Goal: Task Accomplishment & Management: Use online tool/utility

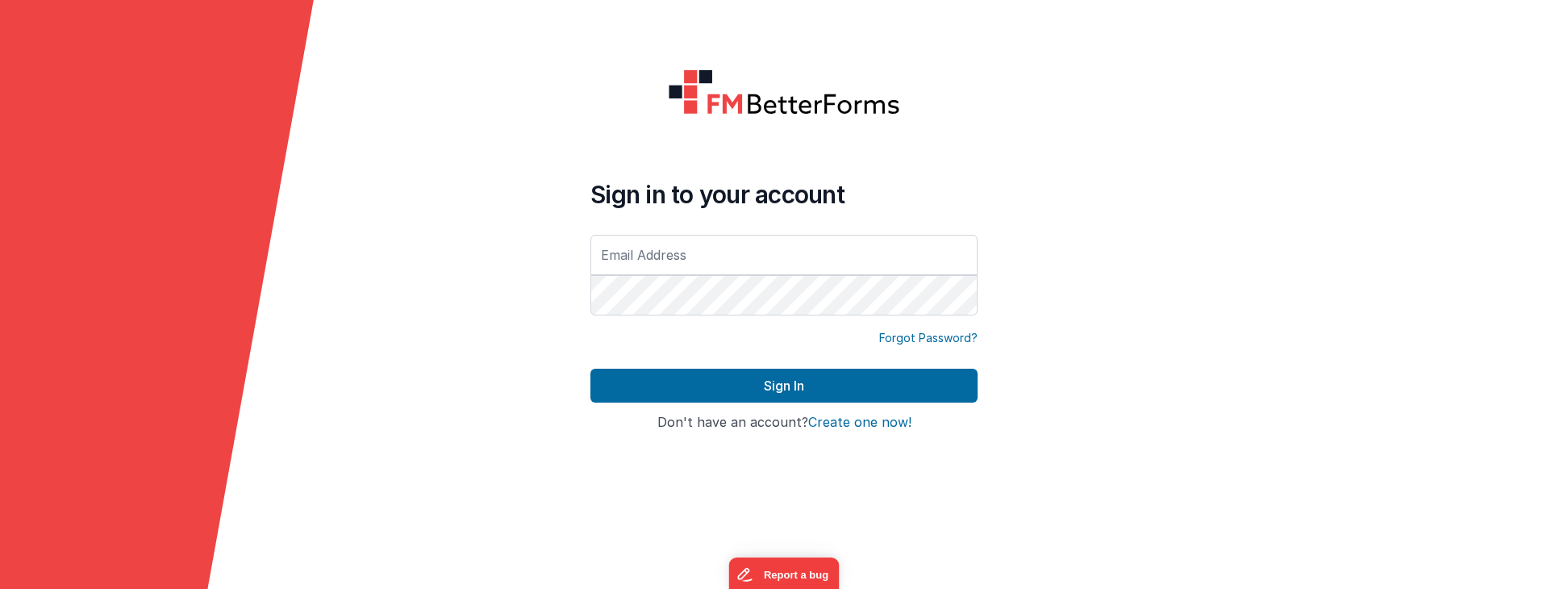
type input "[PERSON_NAME][EMAIL_ADDRESS][DOMAIN_NAME]"
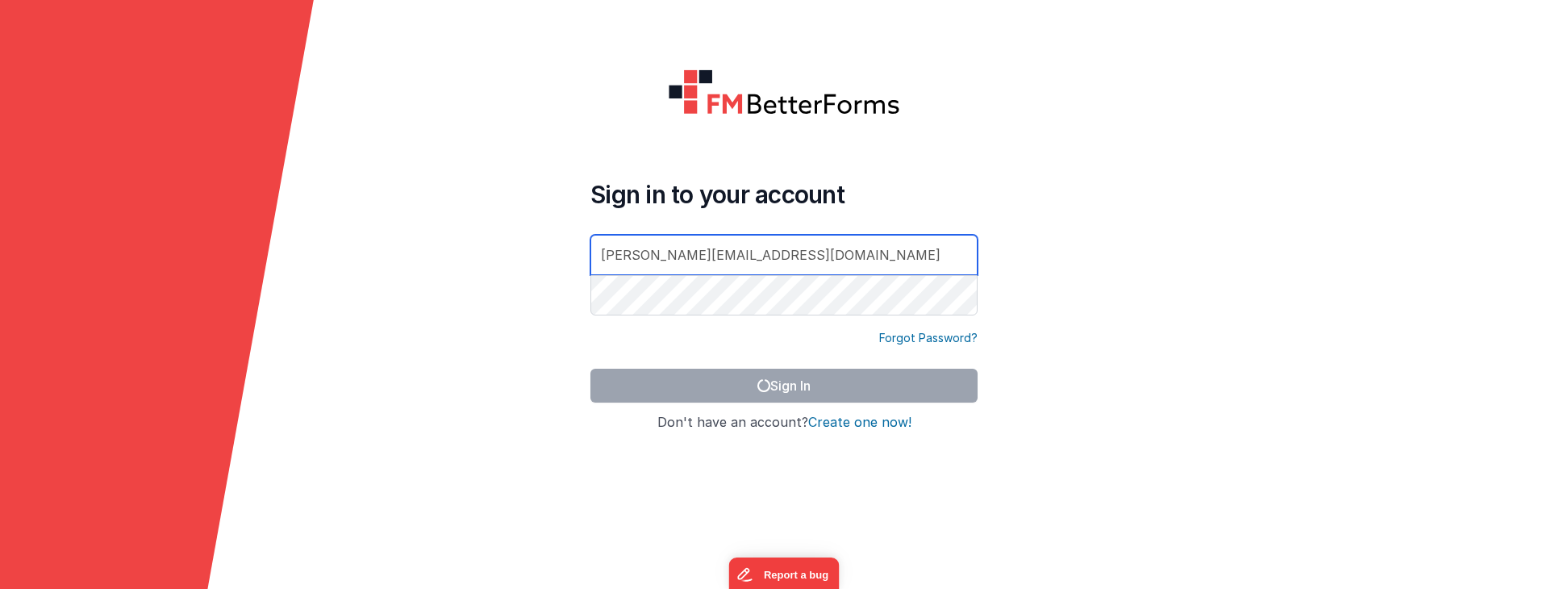
click at [941, 248] on input "[PERSON_NAME][EMAIL_ADDRESS][DOMAIN_NAME]" at bounding box center [784, 254] width 387 height 40
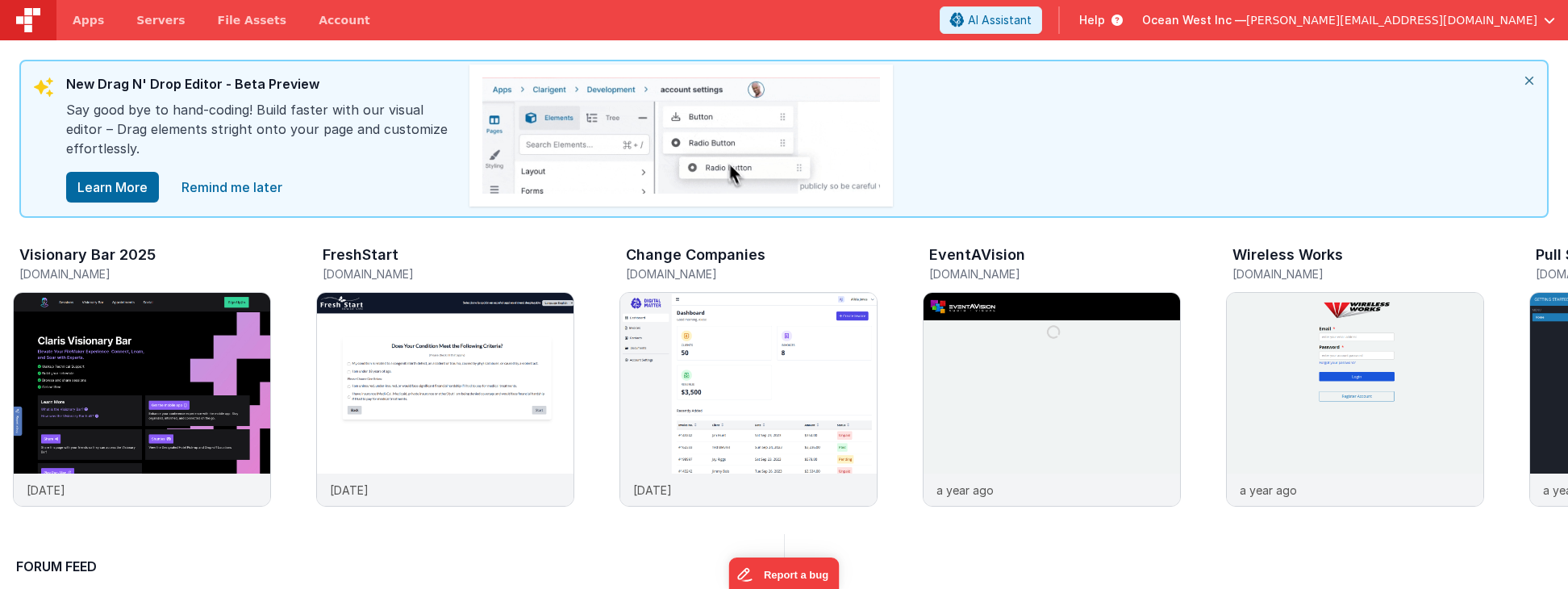
click at [1413, 23] on span "[PERSON_NAME][EMAIL_ADDRESS][DOMAIN_NAME]" at bounding box center [1391, 20] width 291 height 16
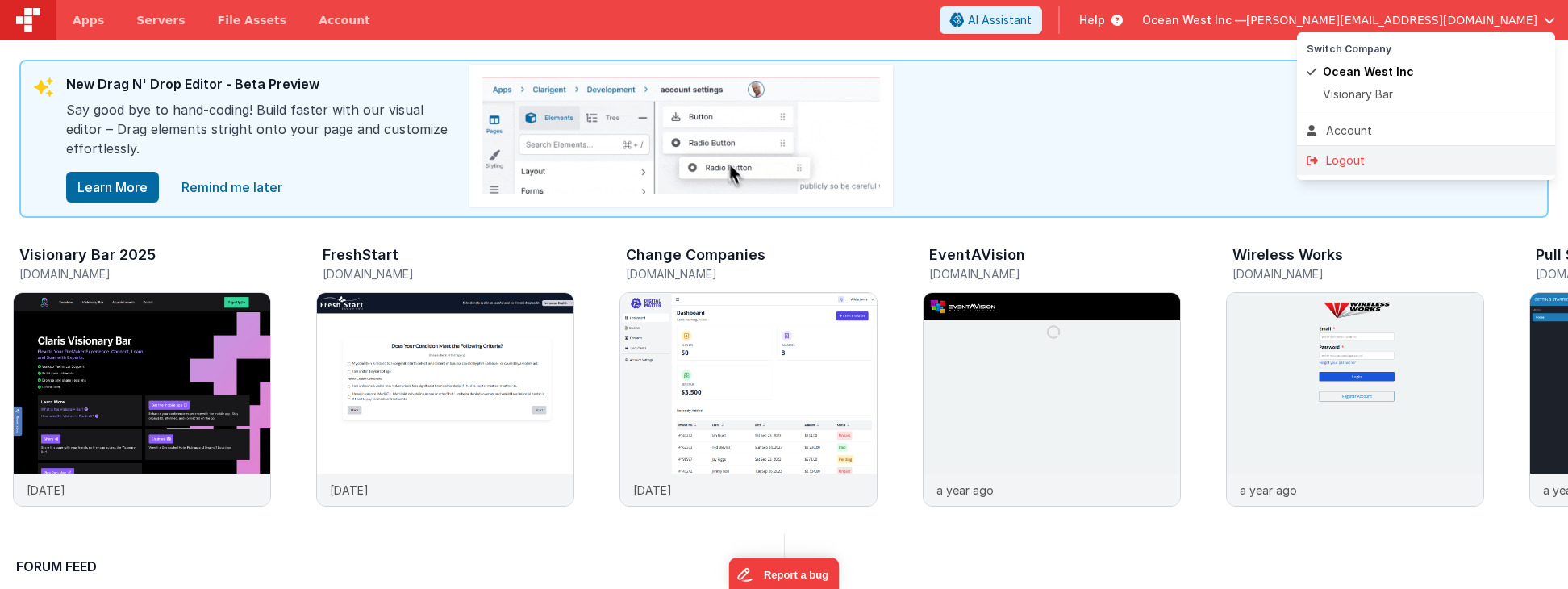
click at [1393, 158] on div "Logout" at bounding box center [1426, 160] width 239 height 16
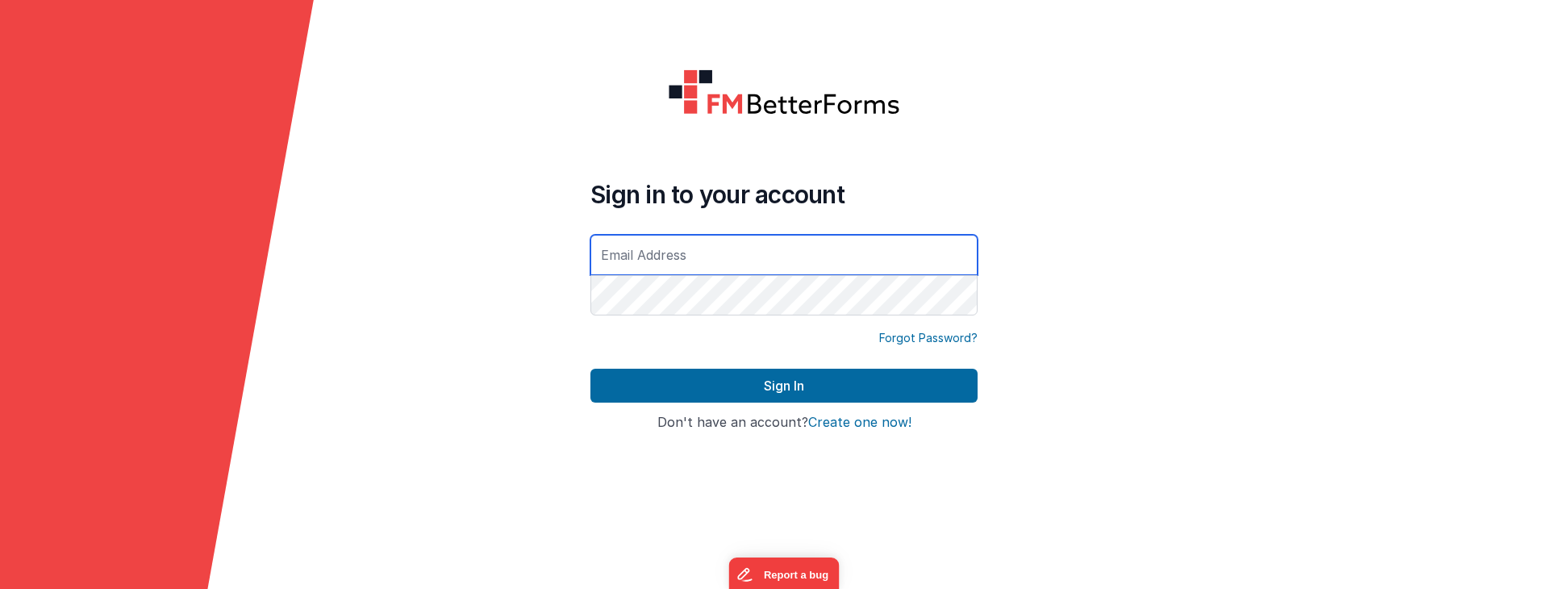
click at [875, 243] on input "text" at bounding box center [784, 254] width 387 height 40
click at [1033, 214] on form "Sign in to your account Forgot Password? Sign In Sign in with Google Don't have…" at bounding box center [784, 294] width 1568 height 589
click at [908, 250] on input "text" at bounding box center [784, 254] width 387 height 40
type input "[EMAIL_ADDRESS][DOMAIN_NAME]"
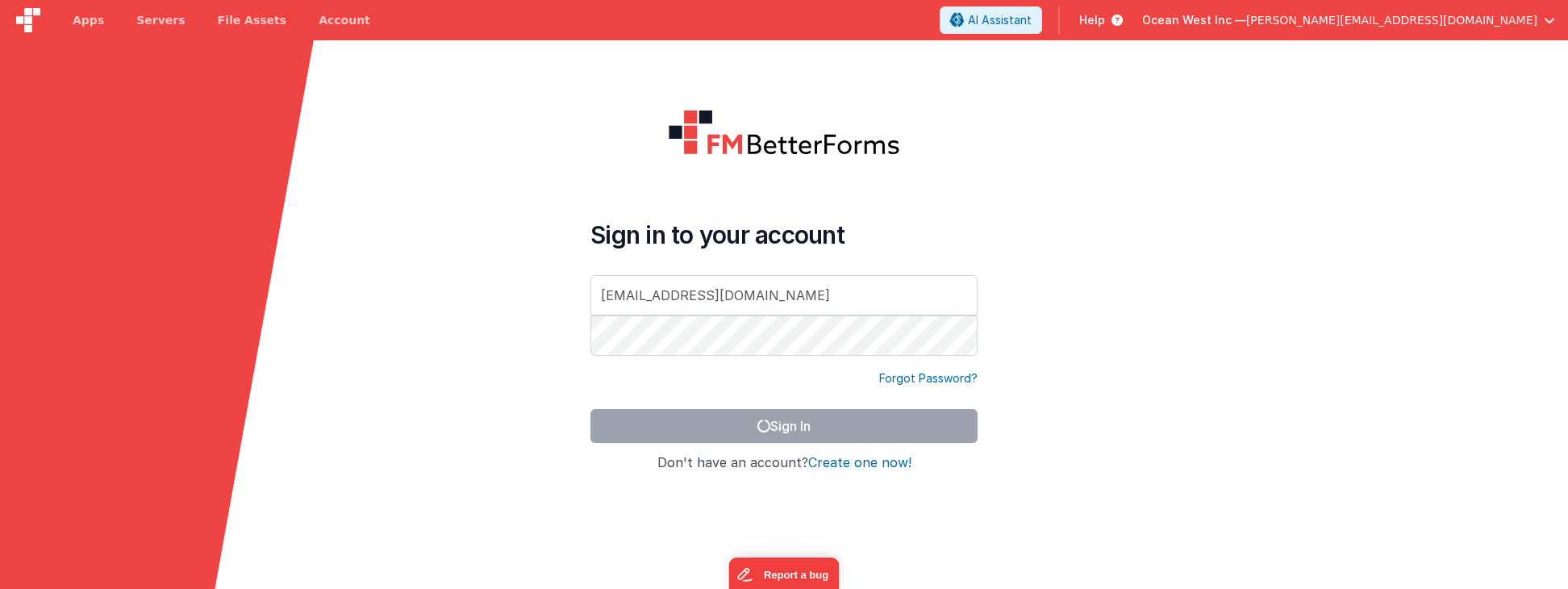
click at [1044, 437] on form "Sign in to your account [EMAIL_ADDRESS][DOMAIN_NAME] Forgot Password? Sign In S…" at bounding box center [784, 334] width 1568 height 589
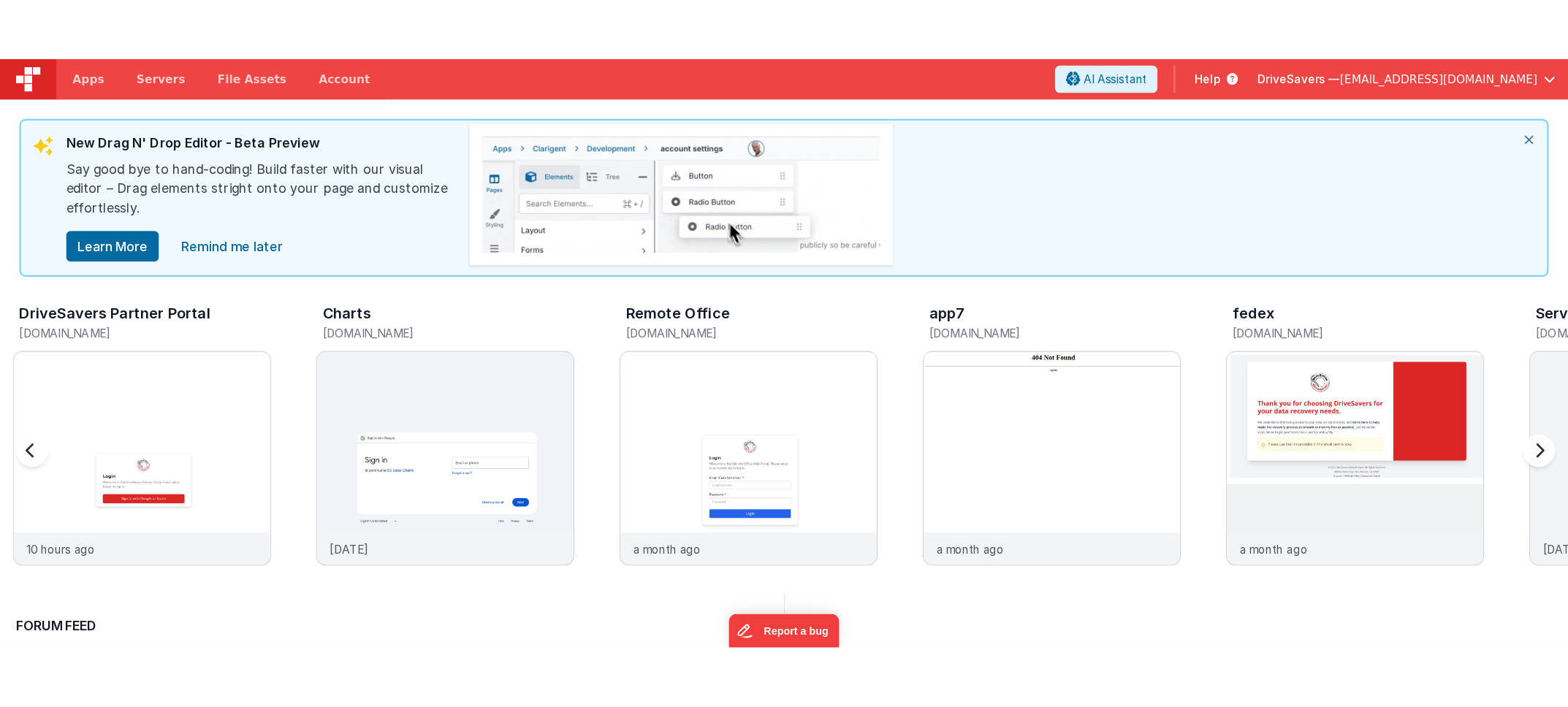
scroll to position [9, 0]
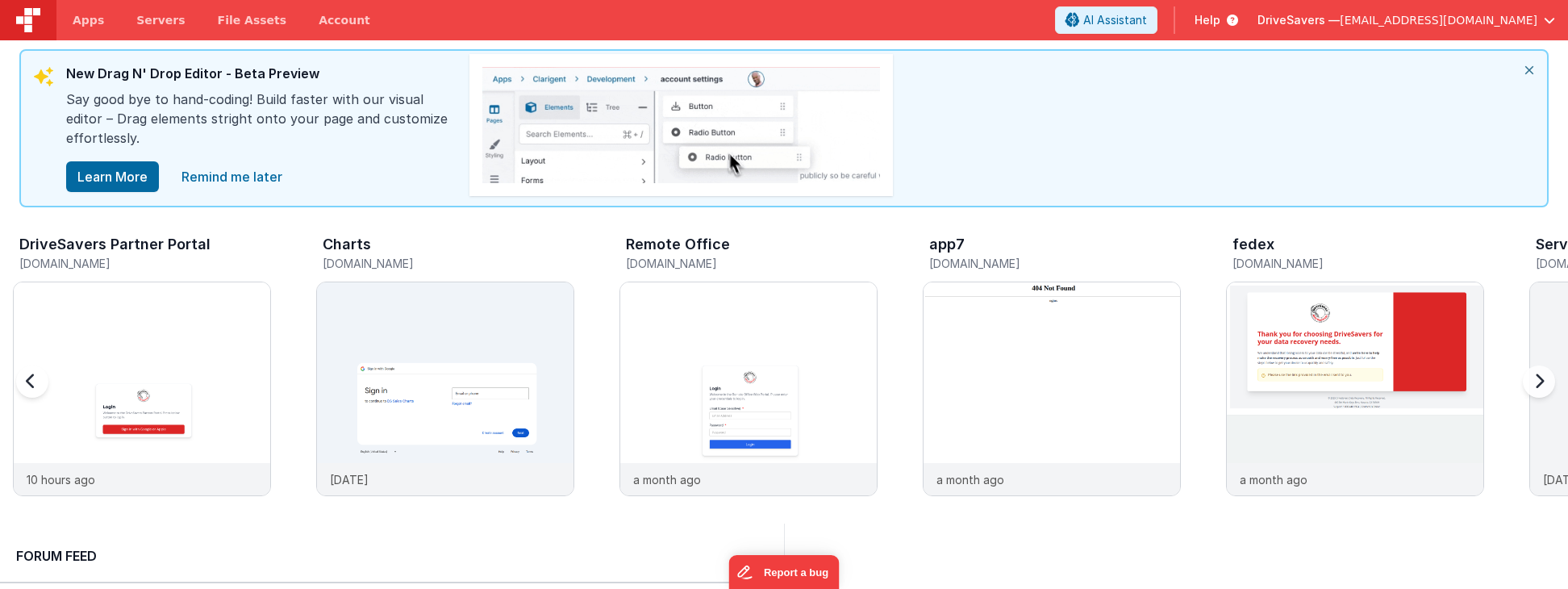
click at [173, 256] on div "DriveSavers Partner Portal" at bounding box center [145, 247] width 251 height 21
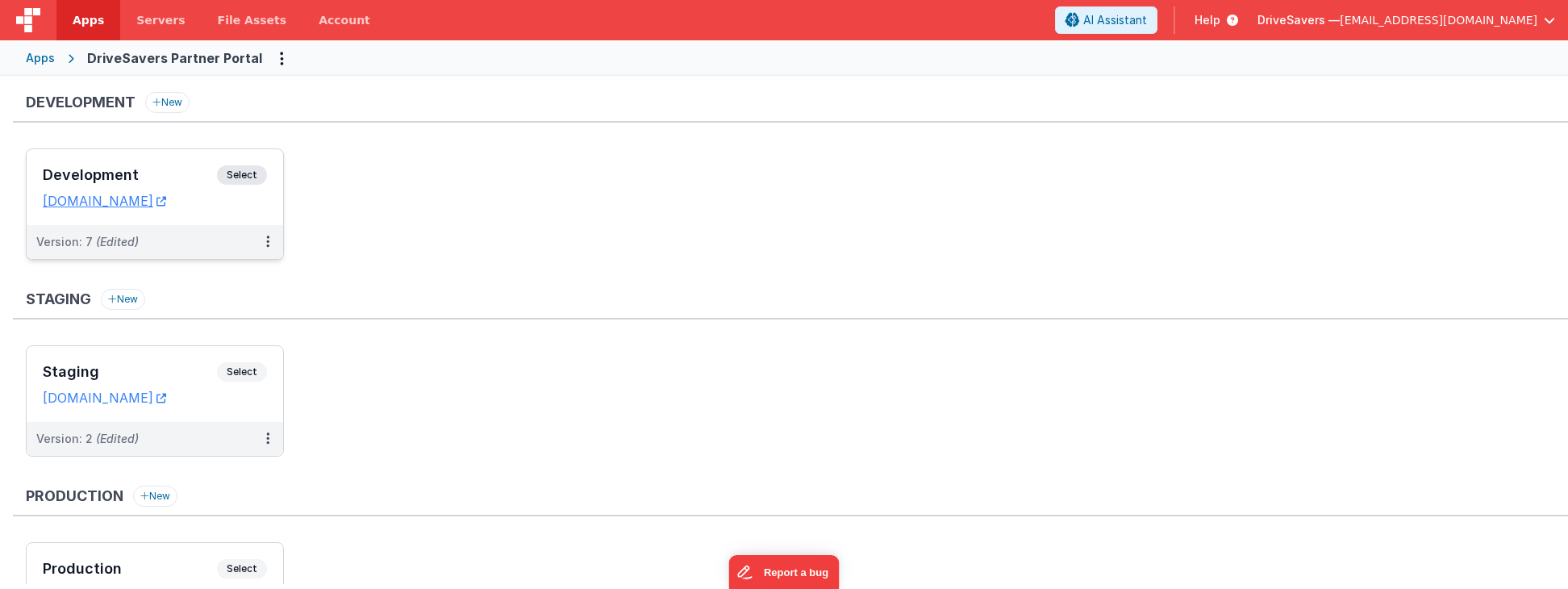
click at [239, 178] on span "Select" at bounding box center [242, 175] width 50 height 20
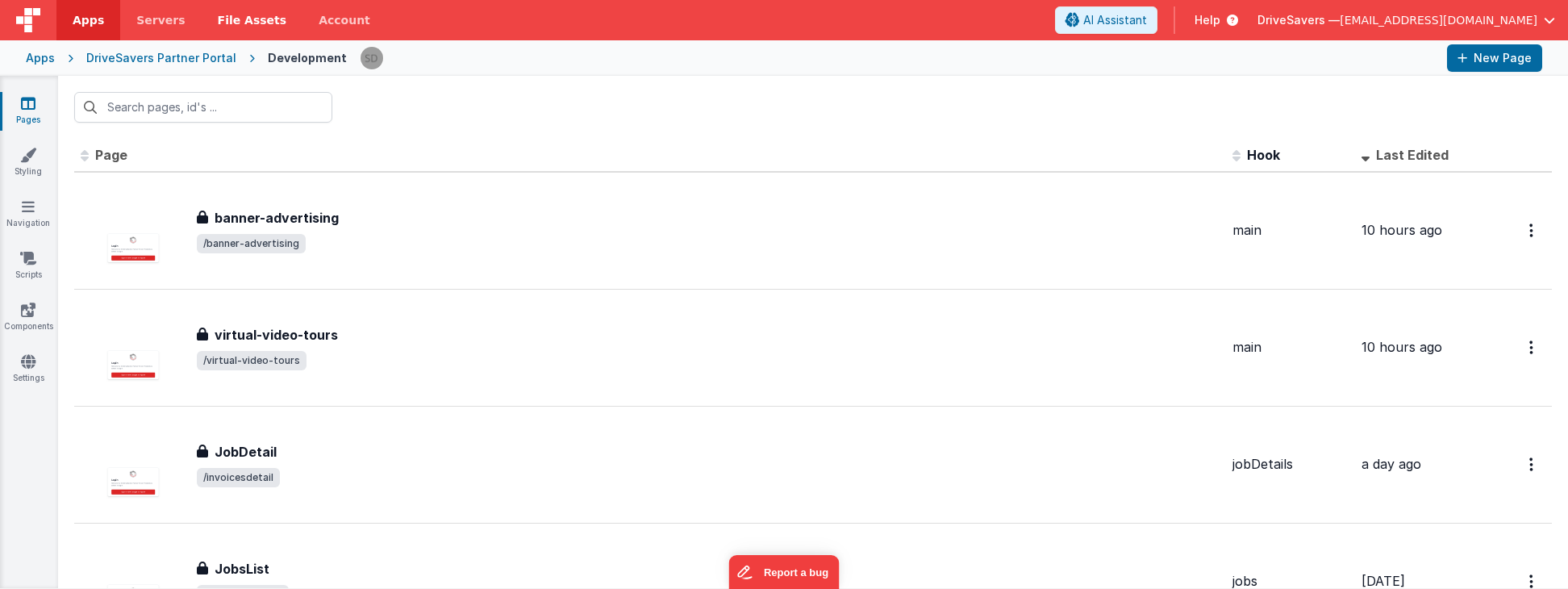
click at [235, 19] on span "File Assets" at bounding box center [252, 20] width 70 height 16
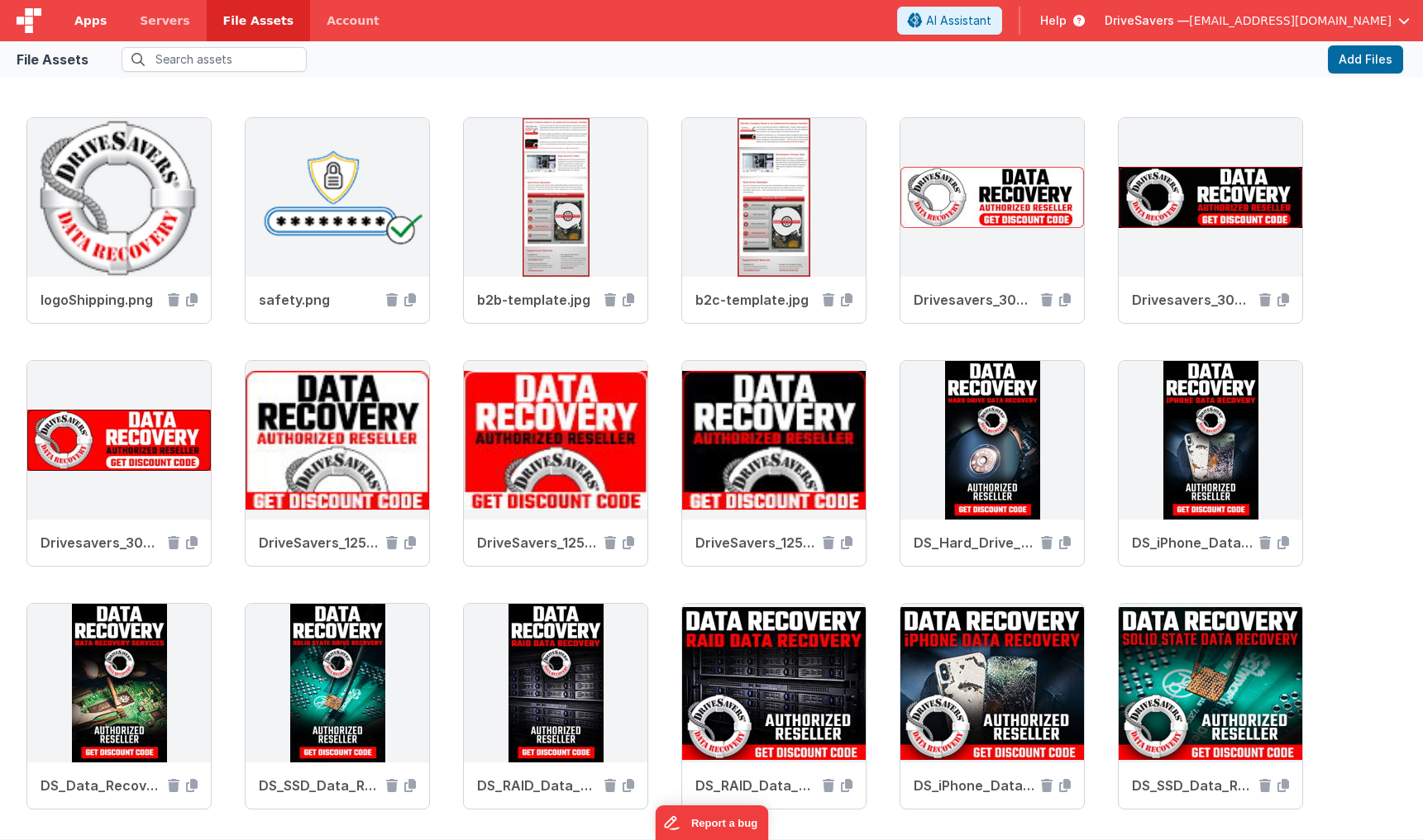
click at [75, 12] on span "Apps" at bounding box center [91, 20] width 32 height 16
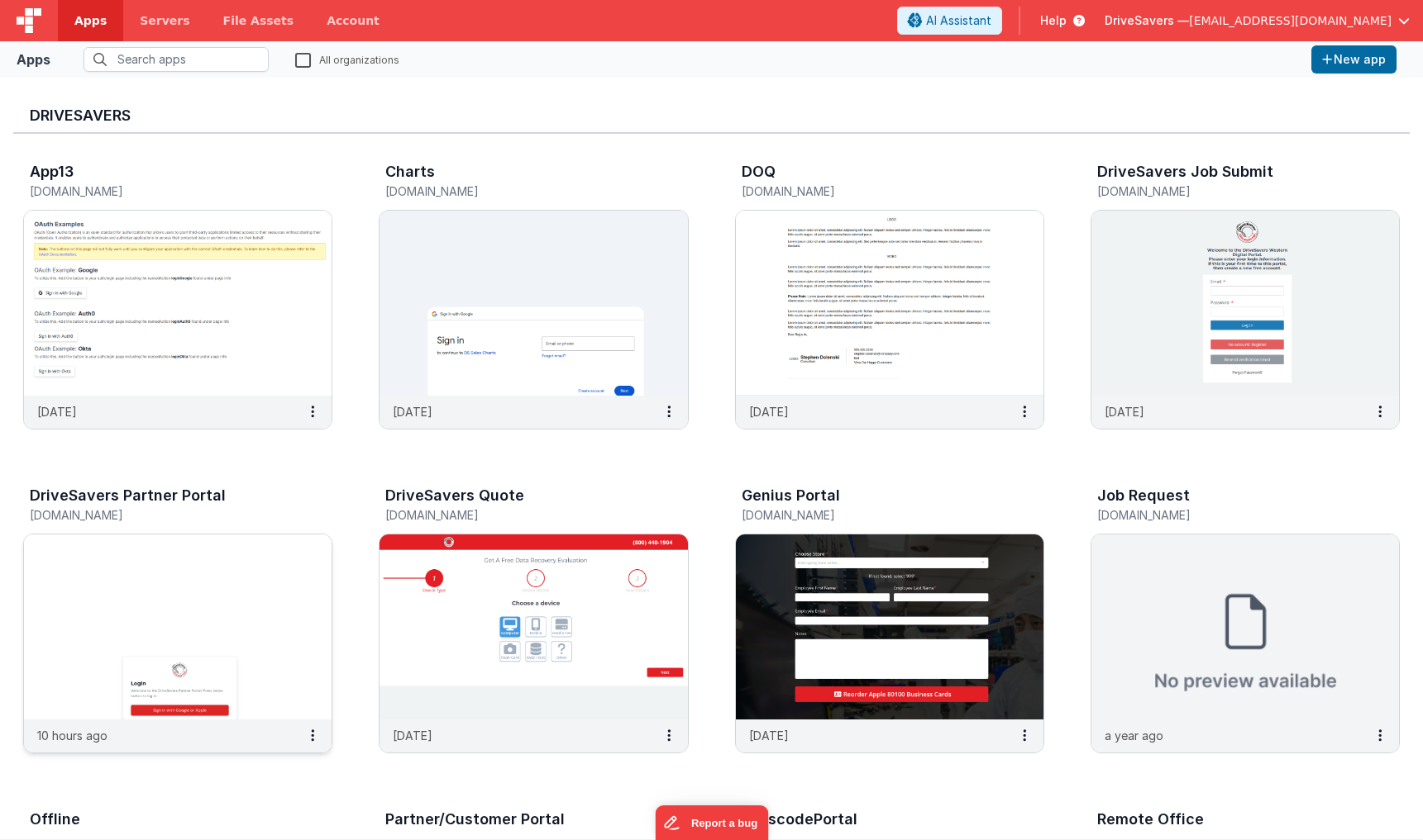
click at [135, 487] on h3 "DriveSavers Partner Portal" at bounding box center [127, 495] width 196 height 16
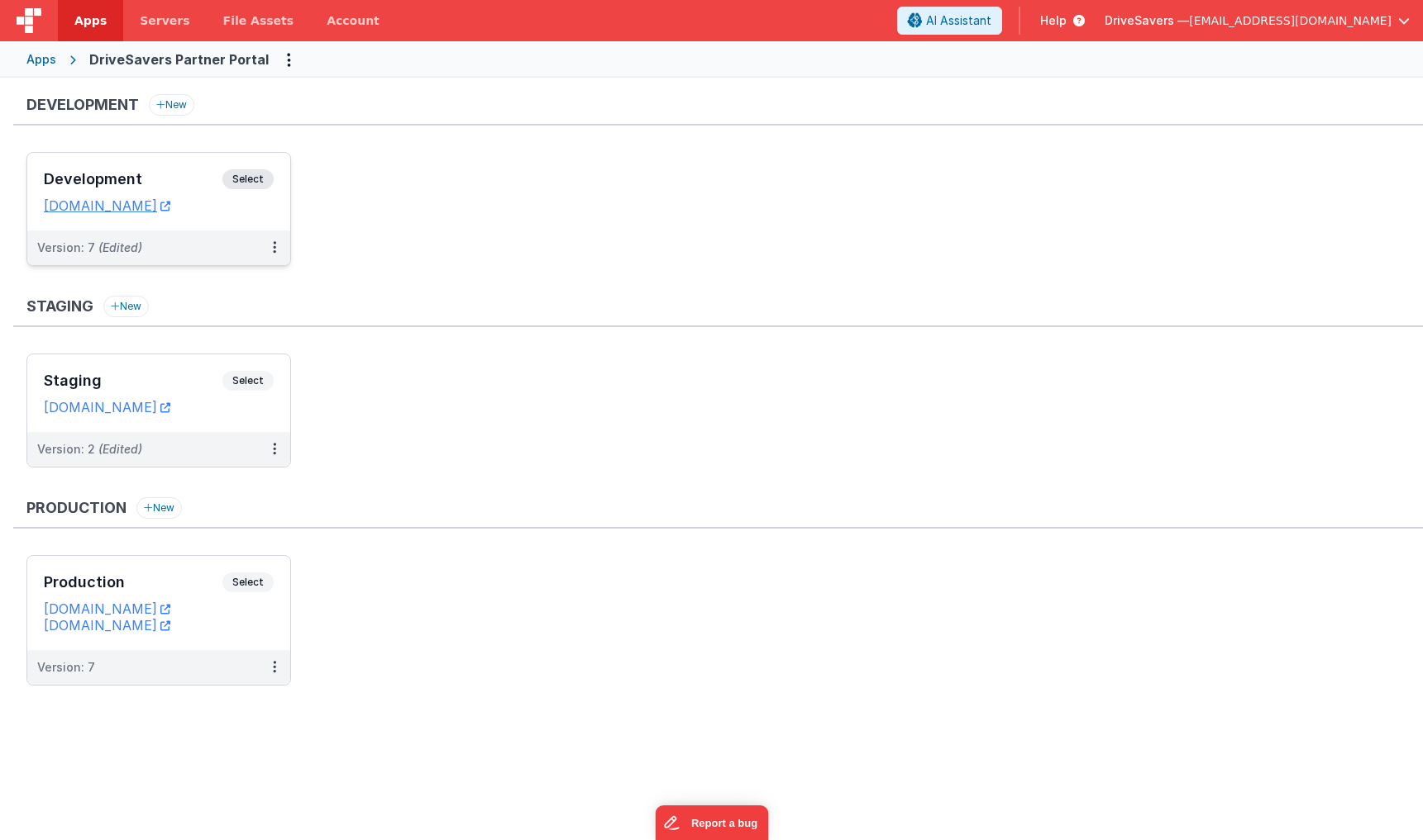
click at [251, 176] on span "Select" at bounding box center [248, 179] width 52 height 20
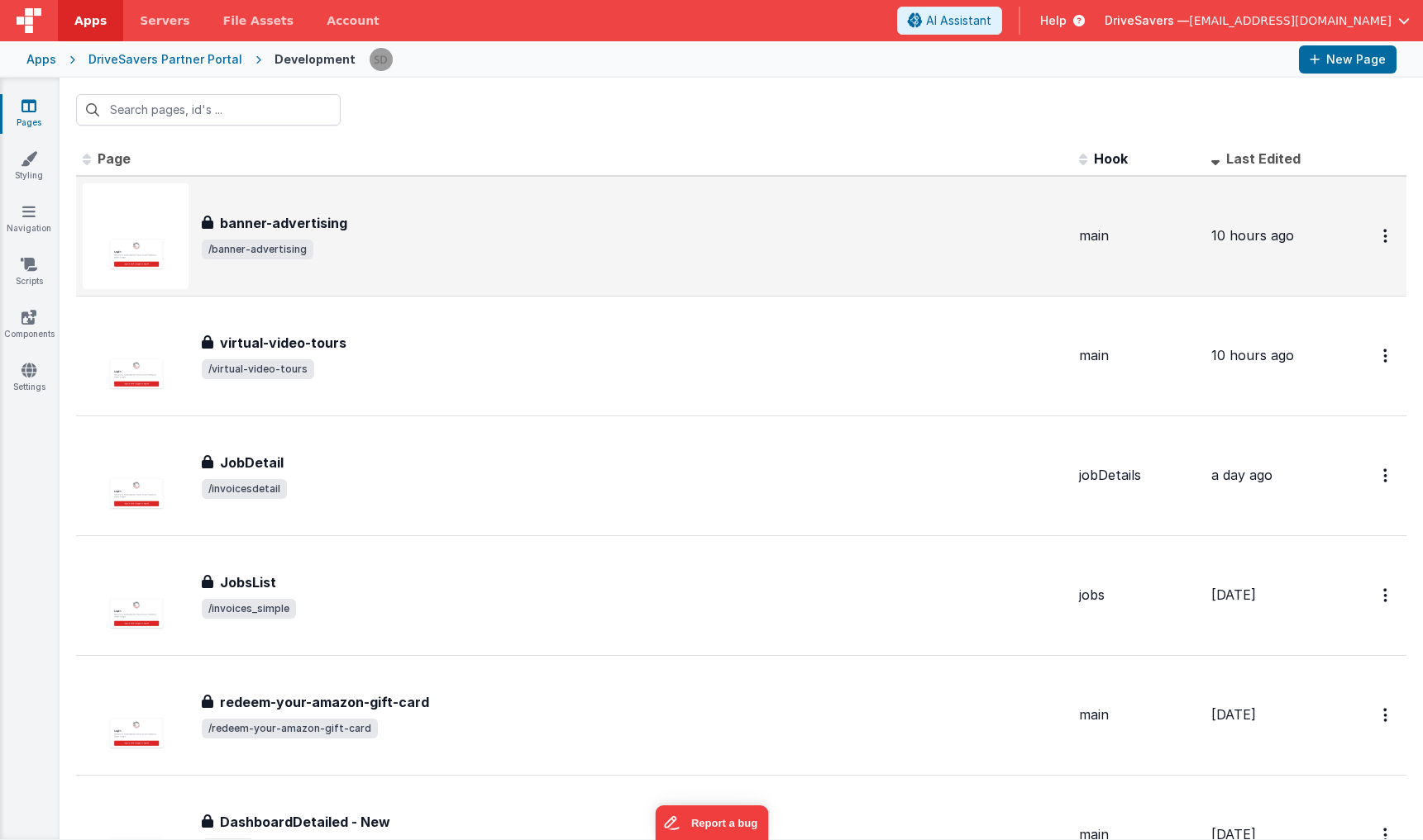
click at [328, 220] on h3 "banner-advertising" at bounding box center [283, 223] width 127 height 20
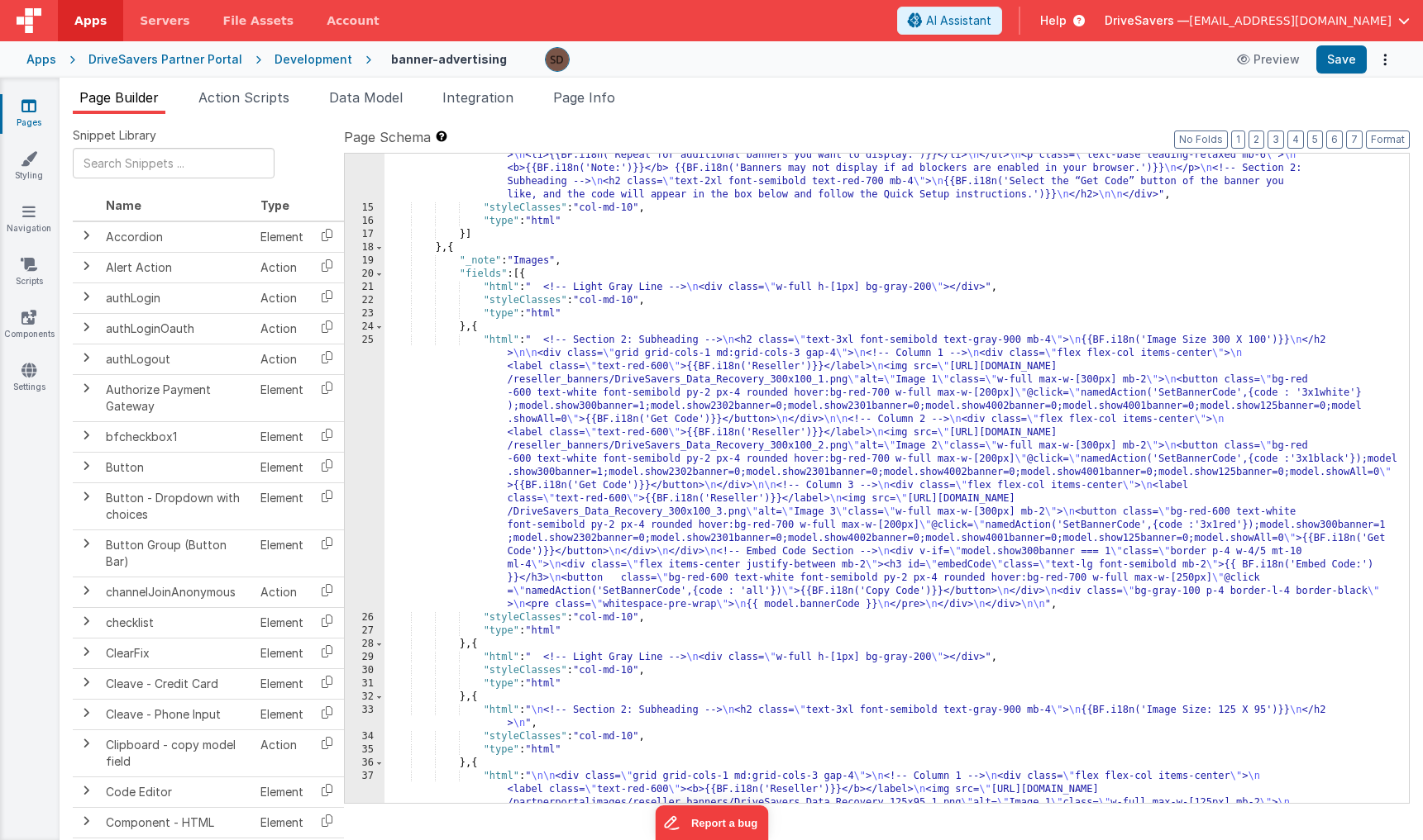
scroll to position [489, 0]
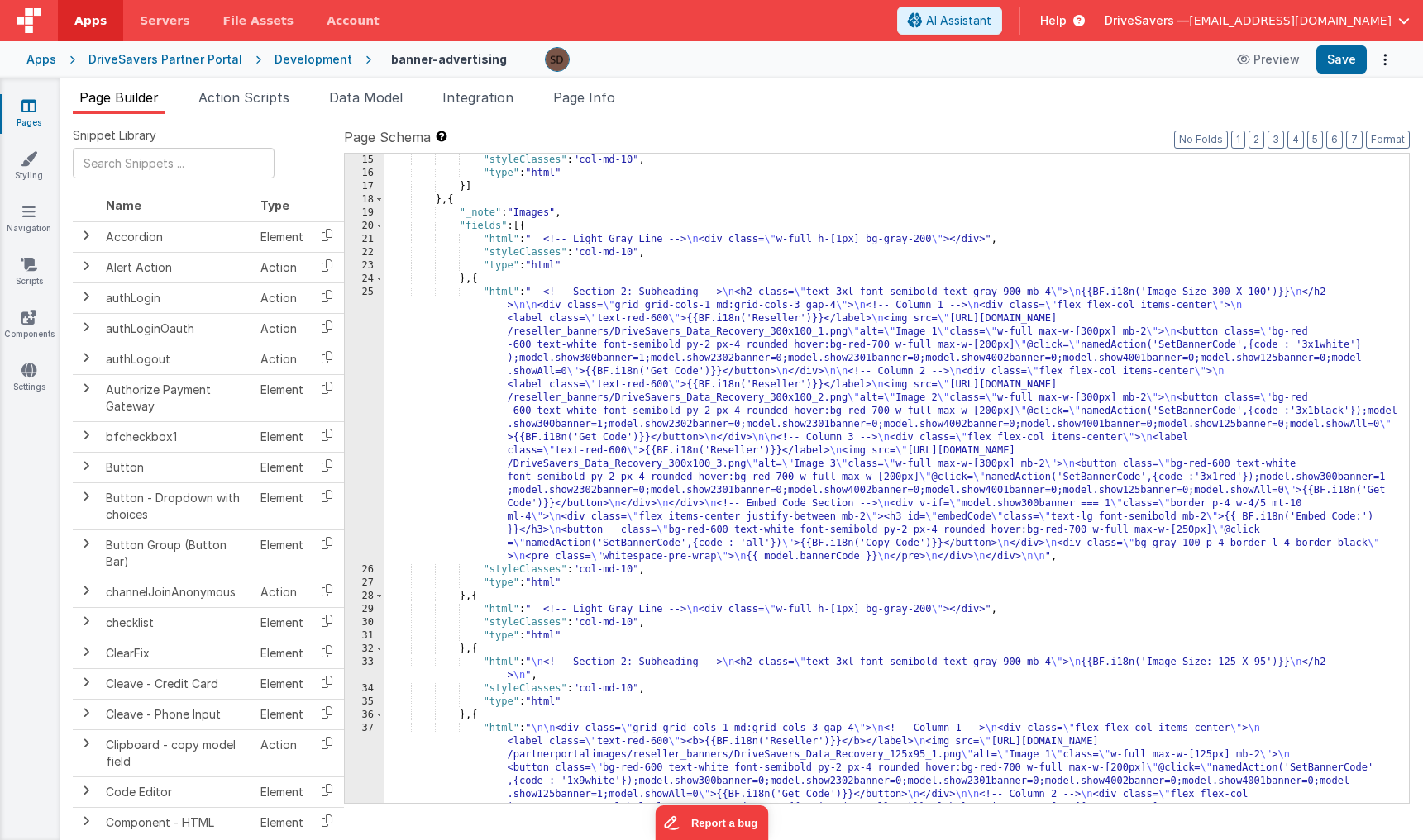
click at [374, 329] on div "25" at bounding box center [364, 424] width 40 height 277
click at [364, 291] on div "25" at bounding box center [364, 424] width 40 height 277
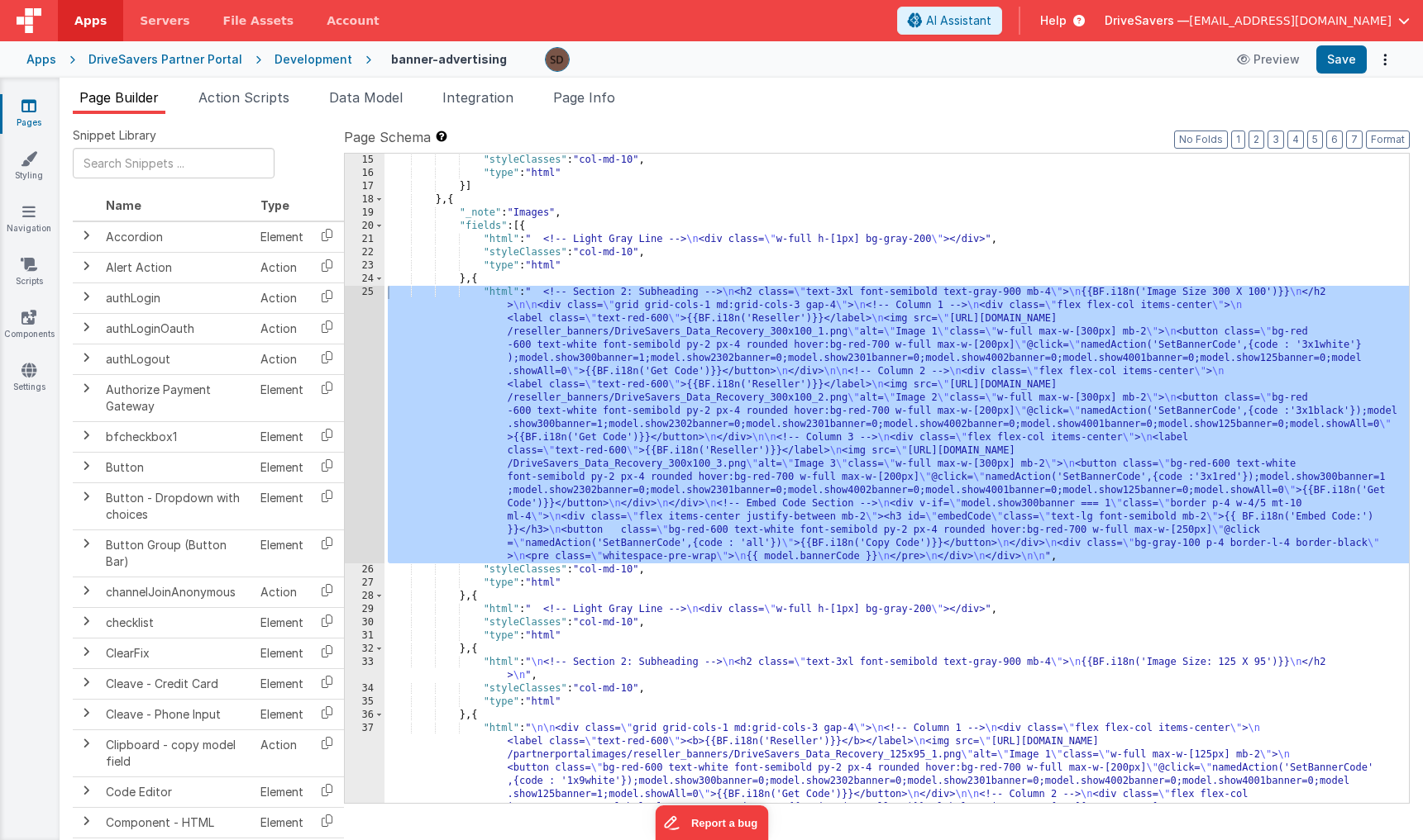
click at [363, 305] on div "<!-- Section 2: Subheading --> < h2 class = "text-3xl font-semibold text-gray -…" at bounding box center [382, 526] width 619 height 865
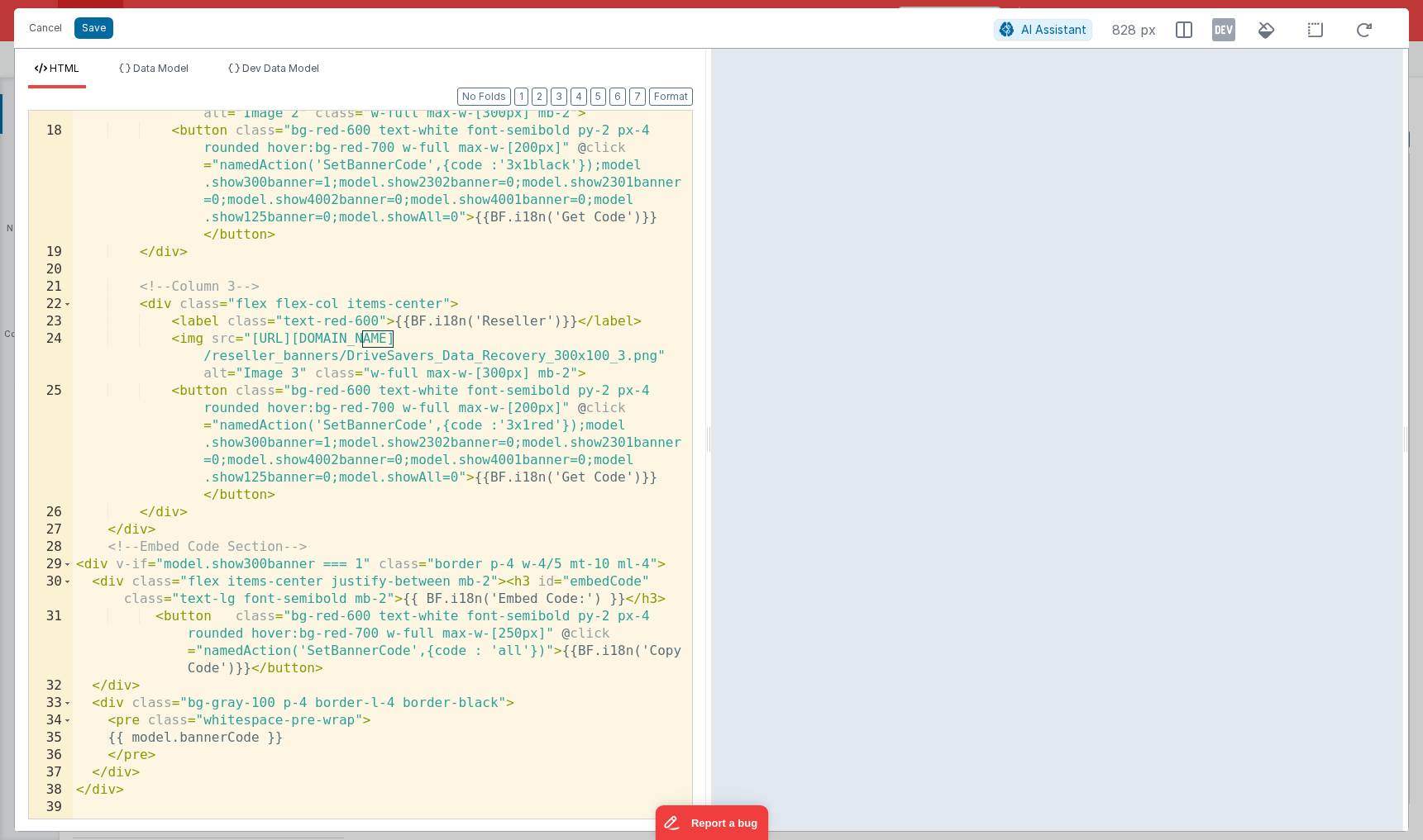
scroll to position [0, 0]
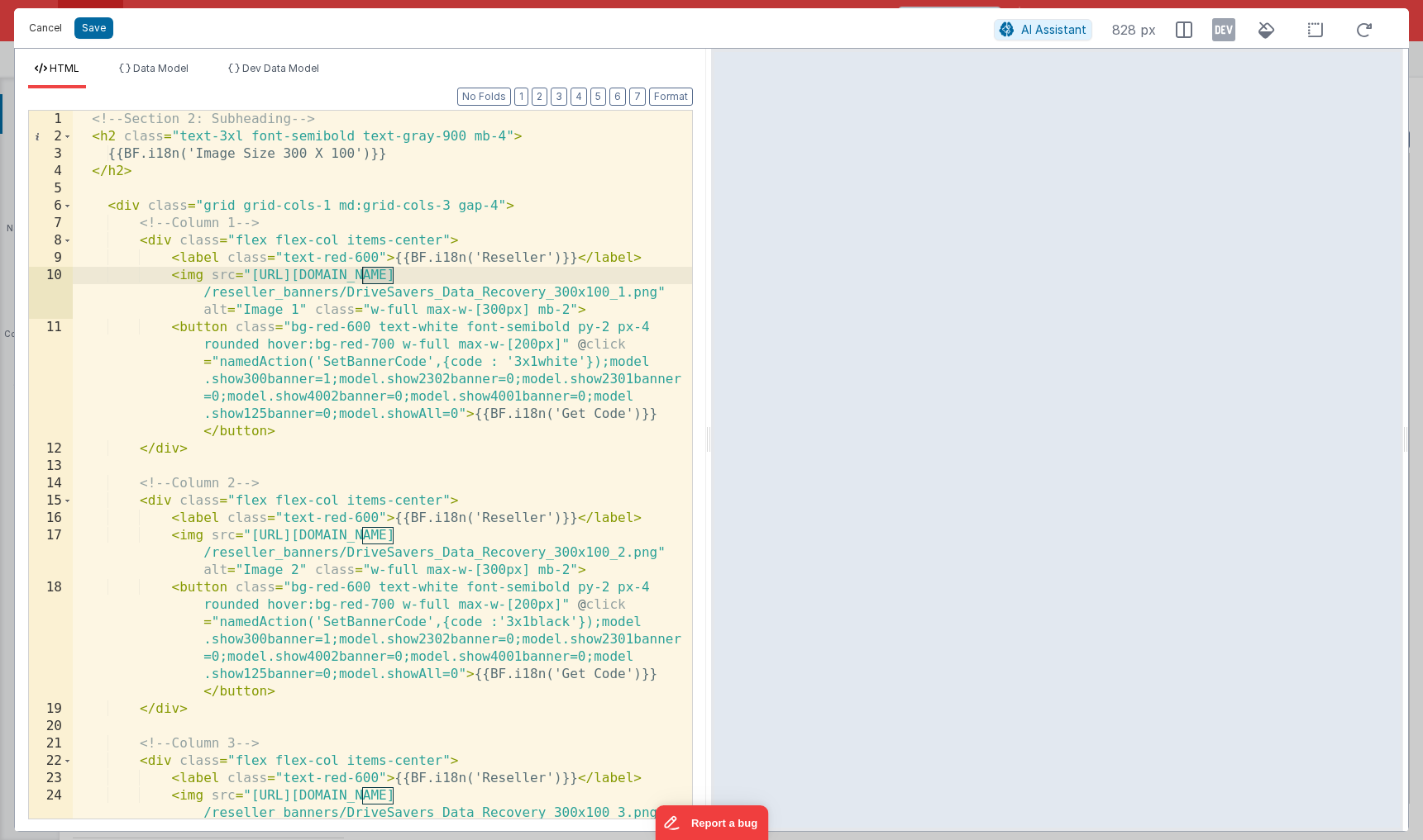
click at [53, 23] on button "Cancel" at bounding box center [46, 28] width 50 height 23
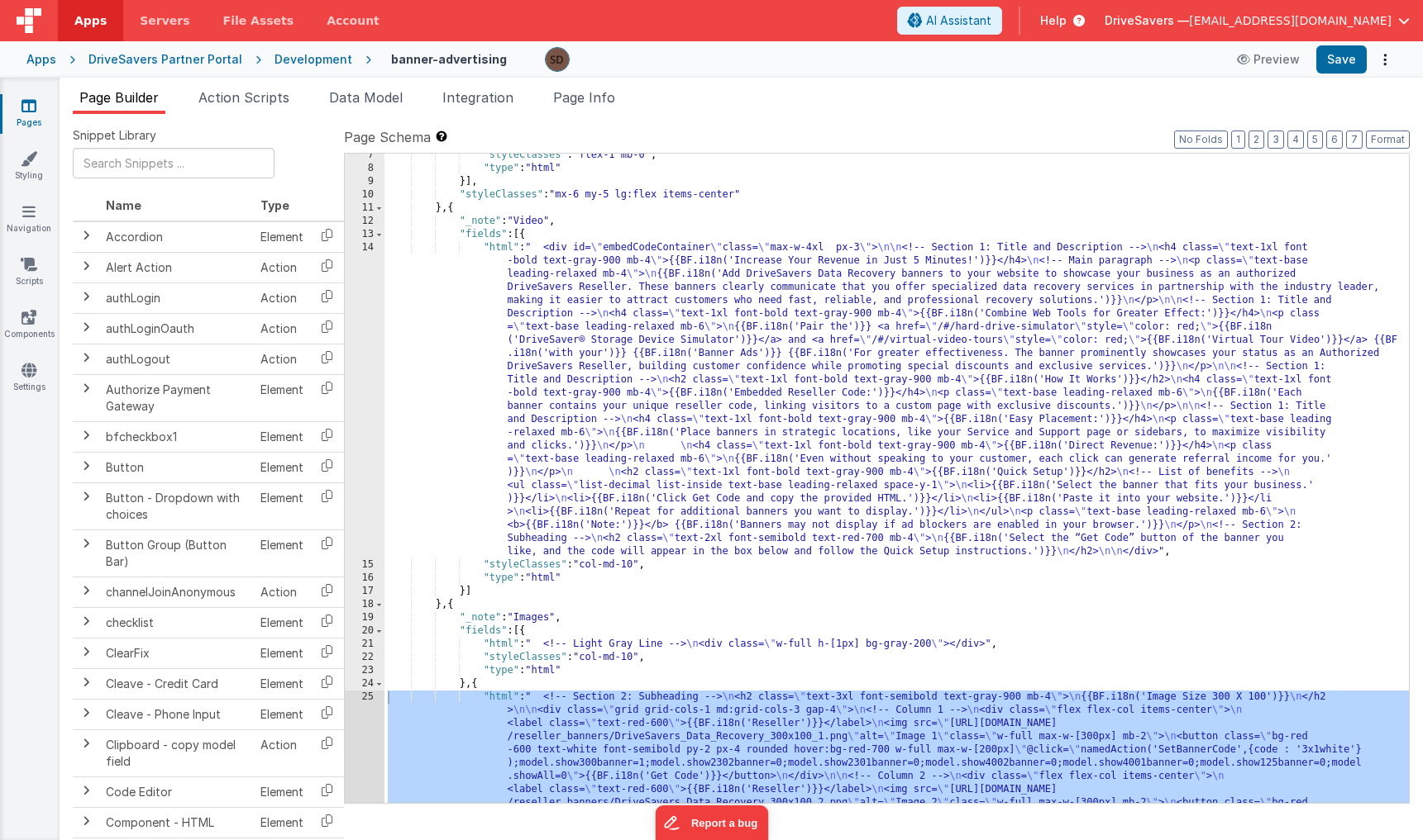
scroll to position [84, 0]
click at [366, 307] on div "14" at bounding box center [364, 400] width 40 height 318
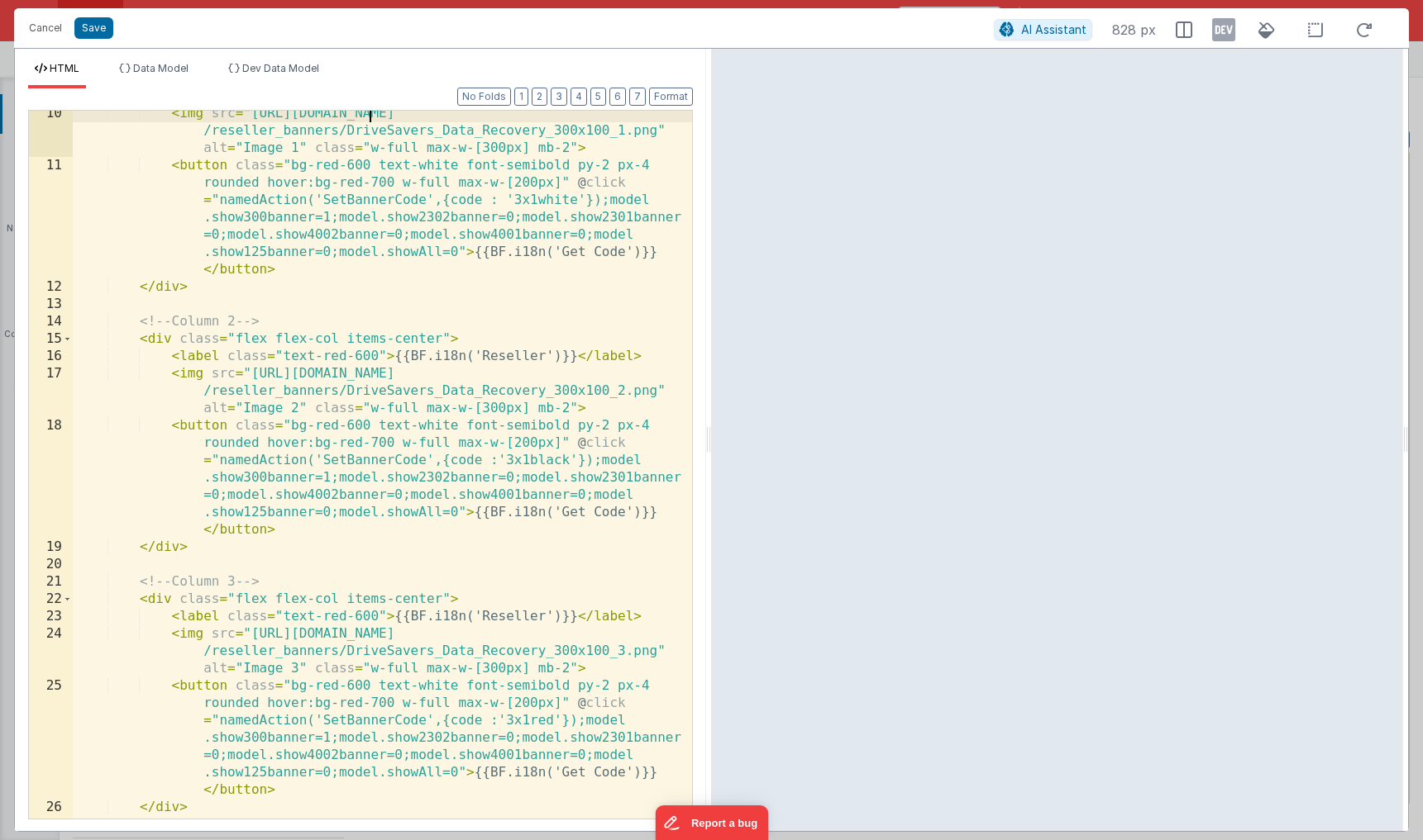
scroll to position [472, 0]
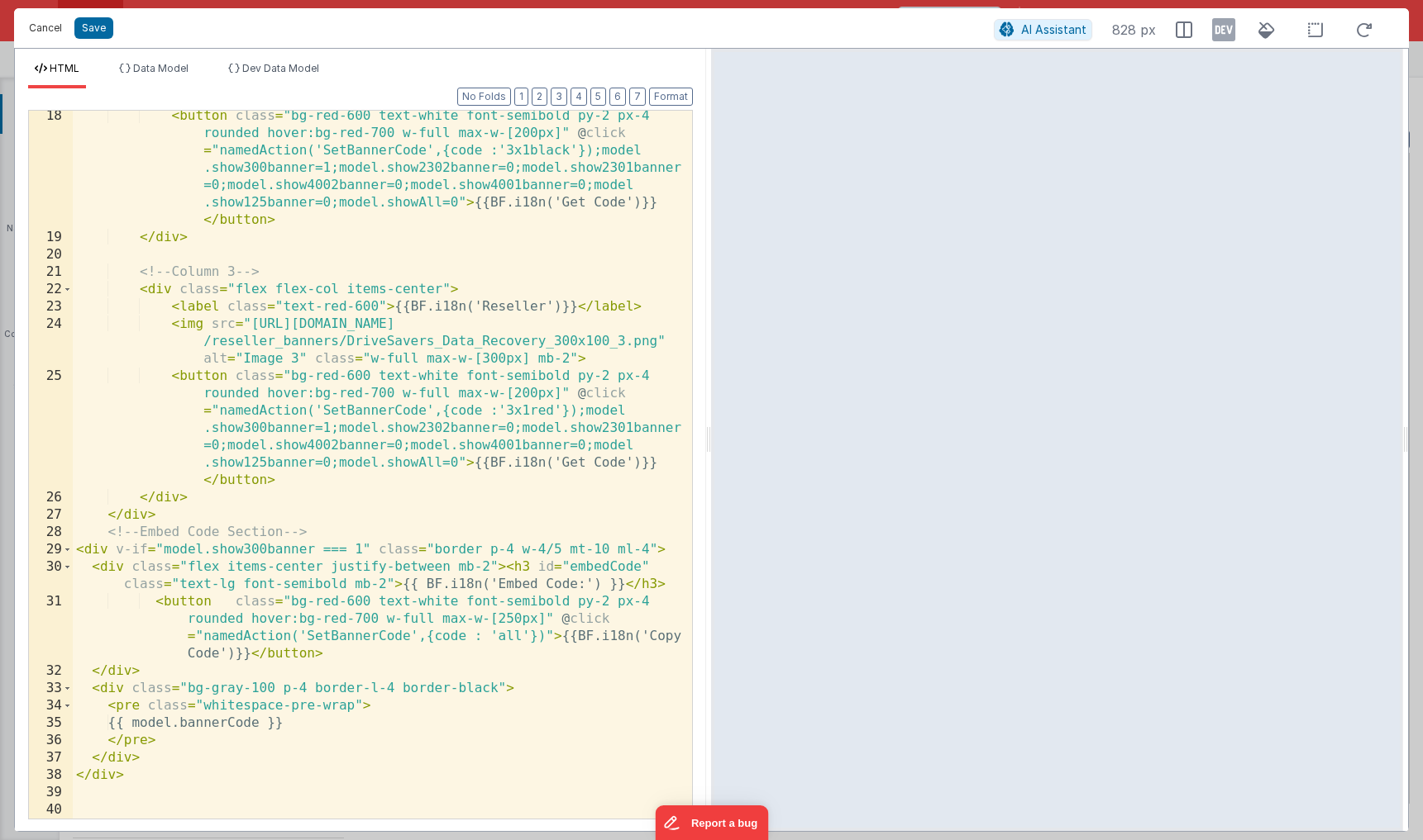
click at [47, 31] on button "Cancel" at bounding box center [46, 28] width 50 height 23
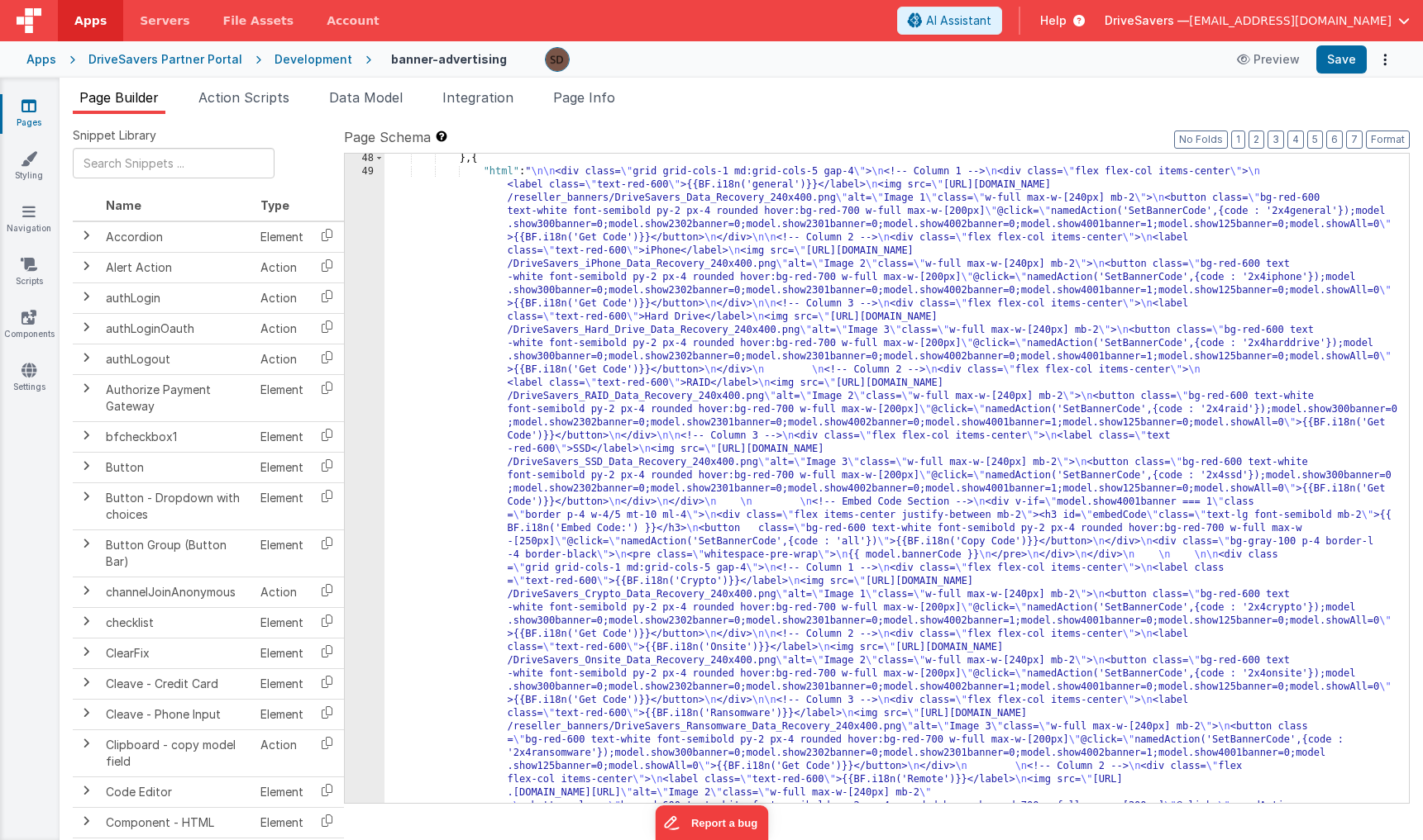
scroll to position [1585, 0]
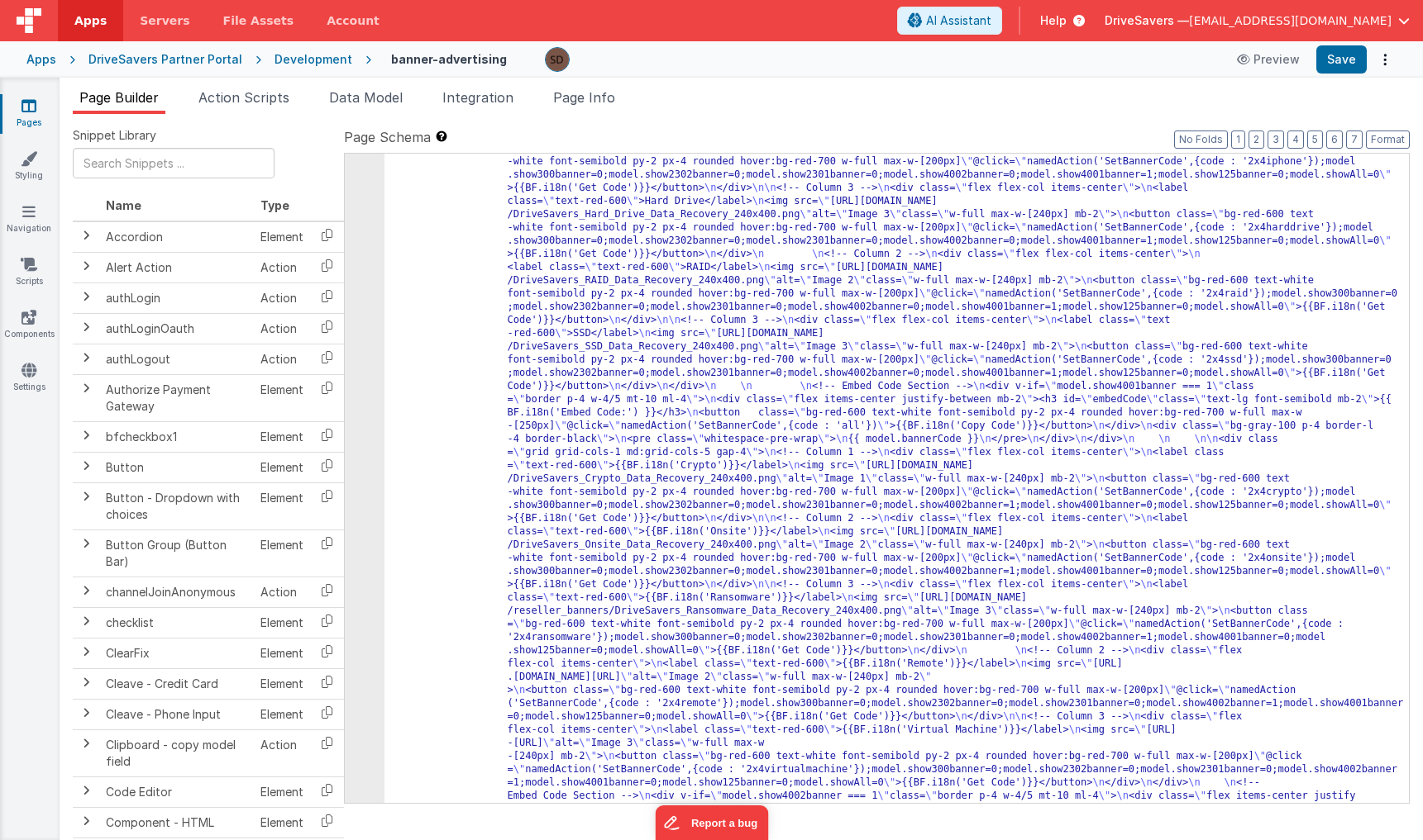
click at [369, 374] on div "49" at bounding box center [364, 453] width 40 height 807
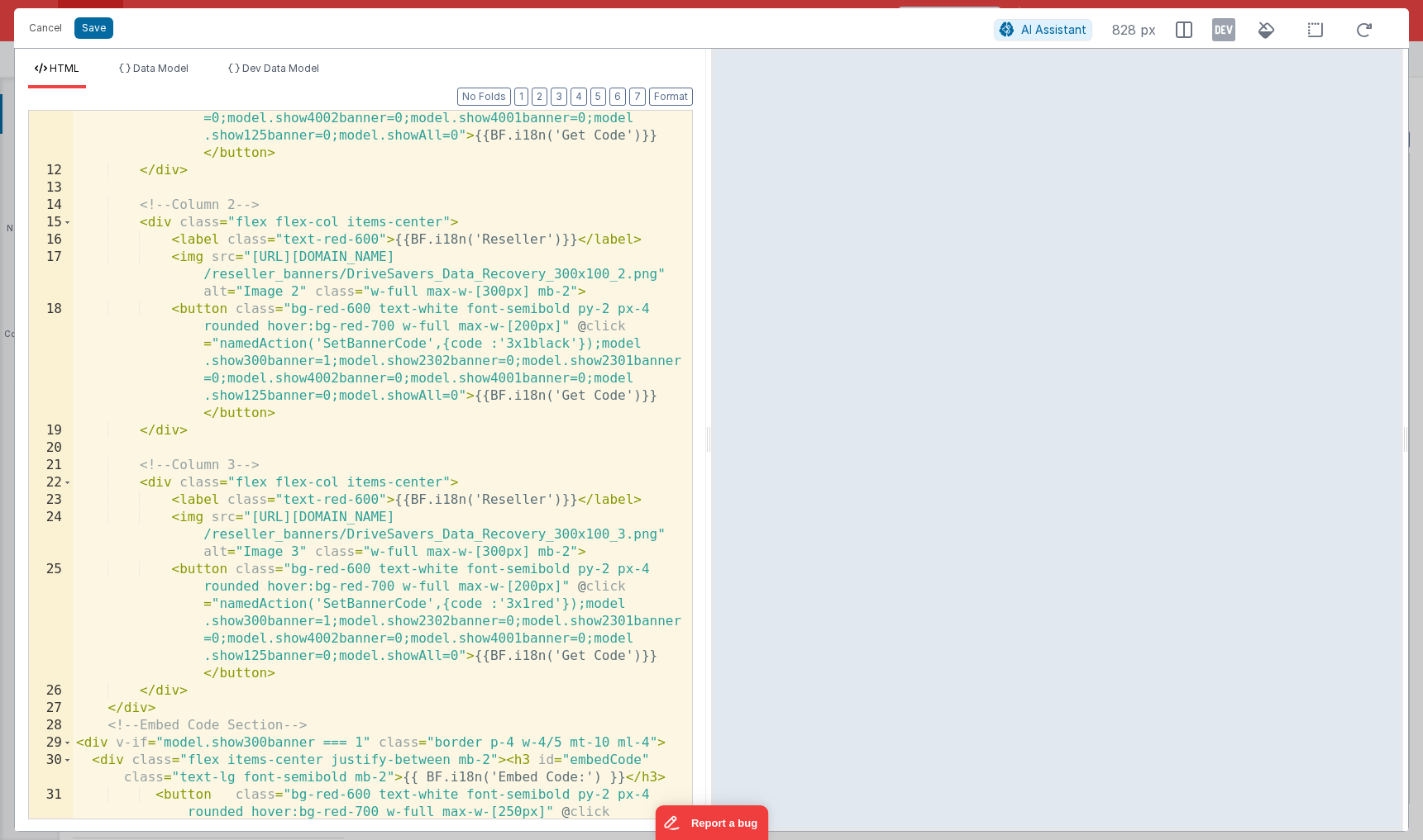
scroll to position [472, 0]
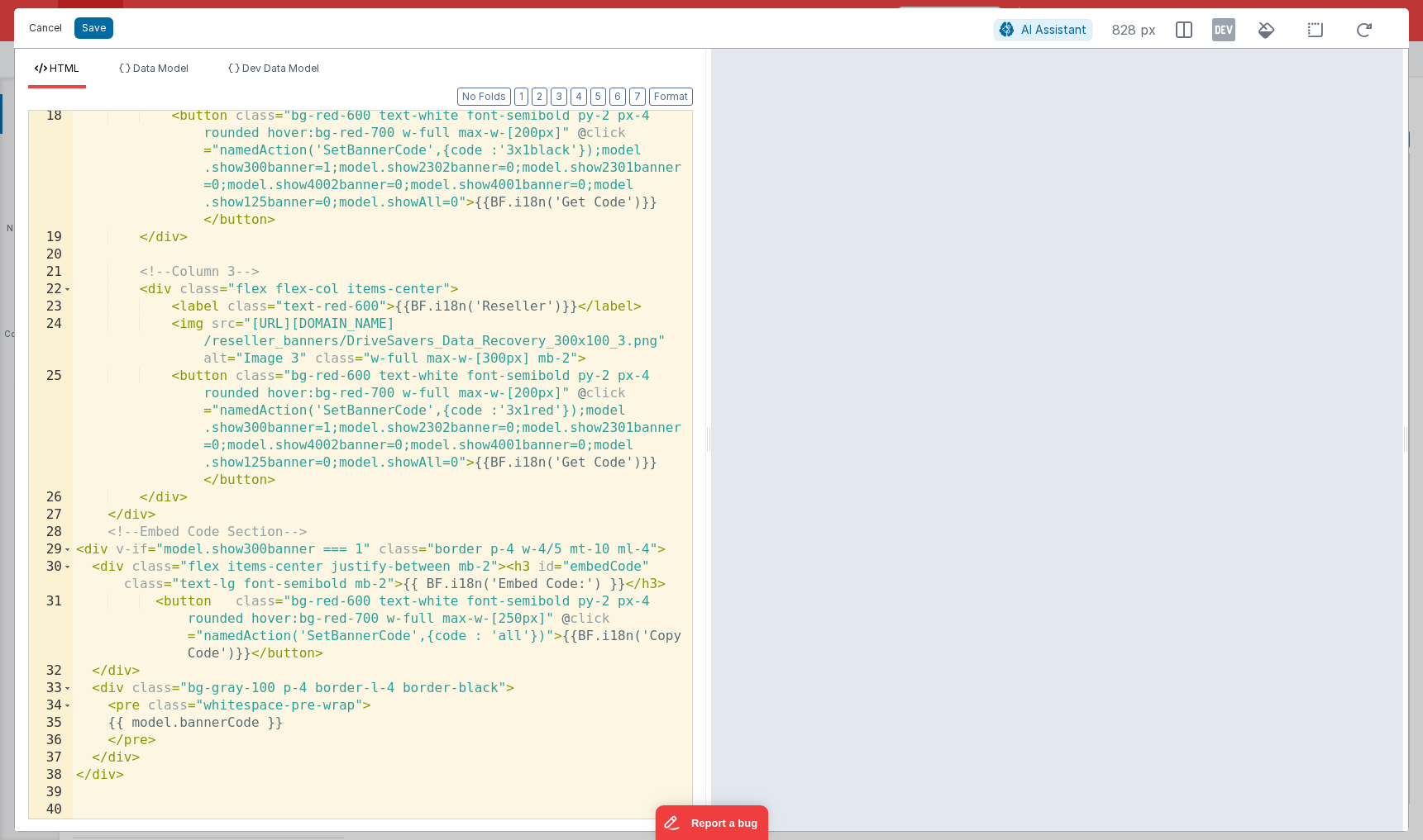
click at [52, 30] on button "Cancel" at bounding box center [46, 28] width 50 height 23
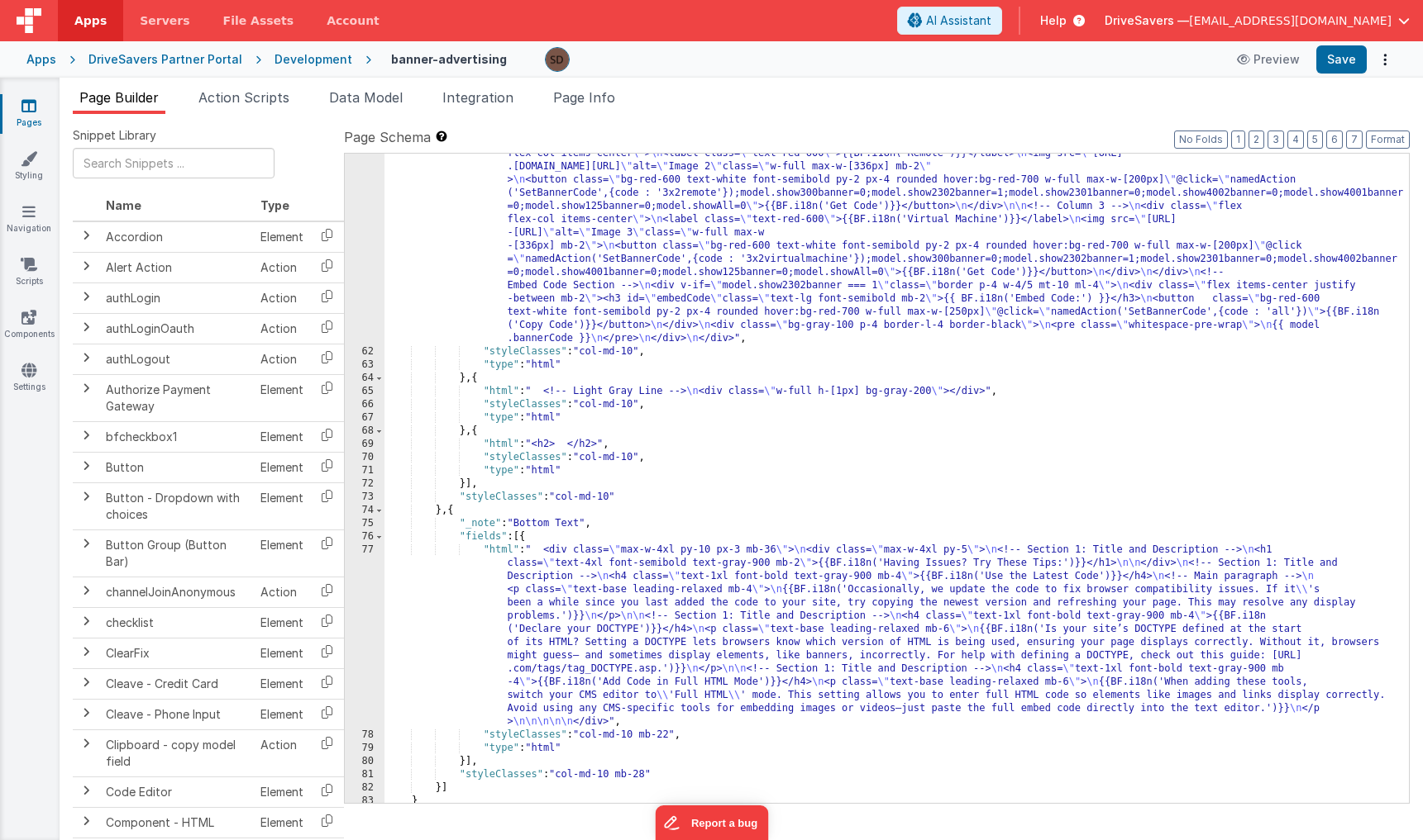
scroll to position [3065, 0]
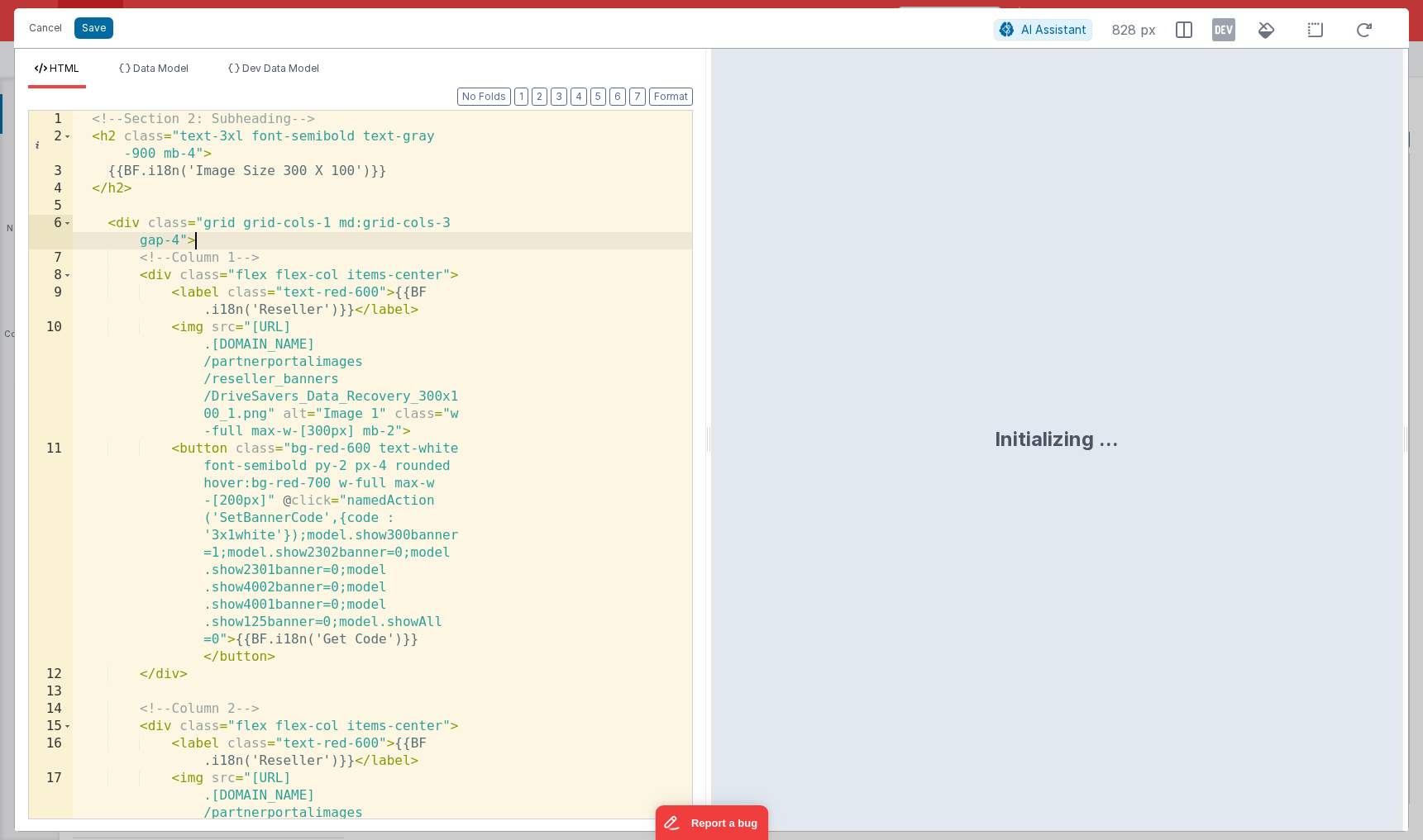
click at [545, 245] on div "<!-- Section 2: Subheading --> < h2 class = "text-3xl font-semibold text-gray -…" at bounding box center [382, 534] width 619 height 847
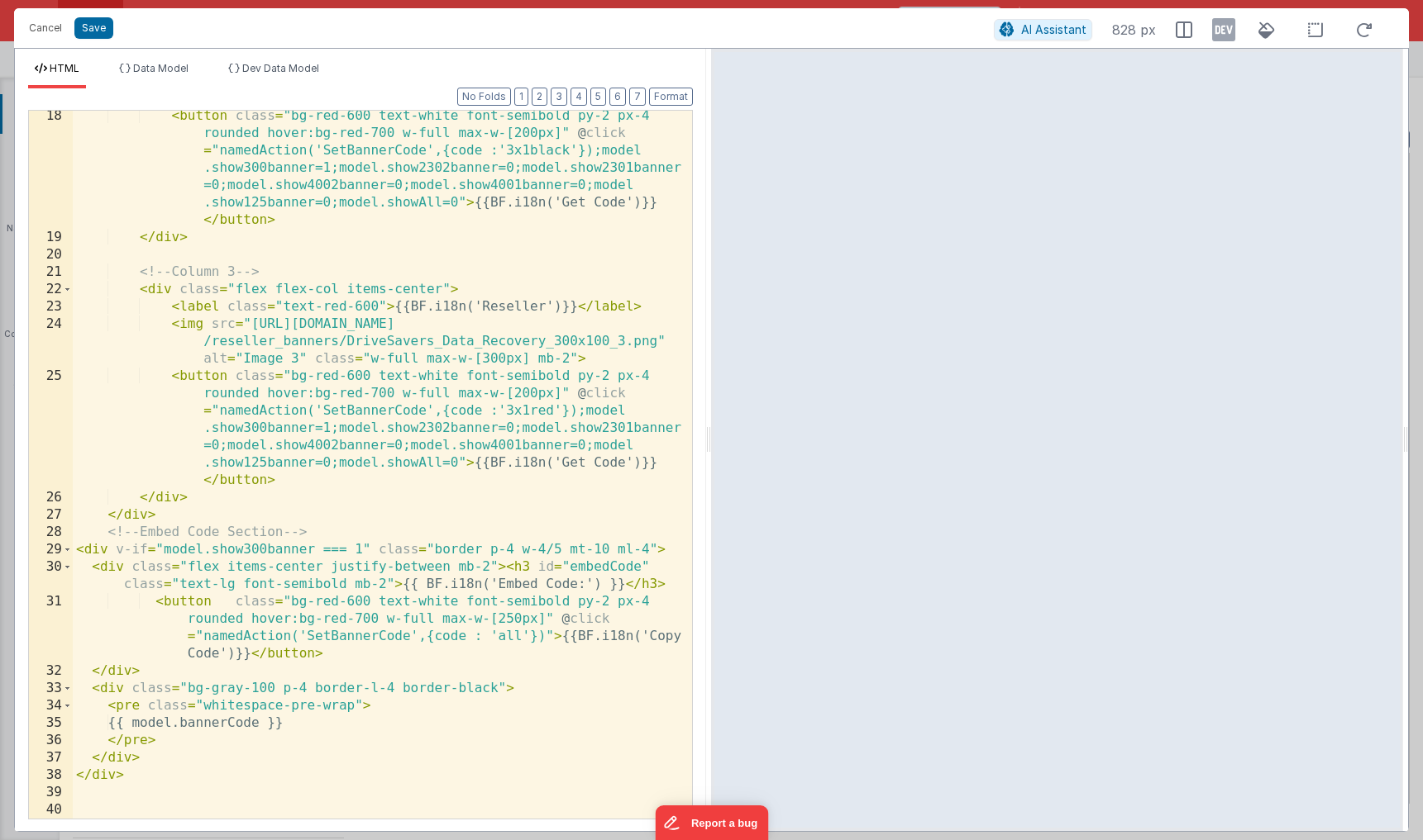
scroll to position [0, 0]
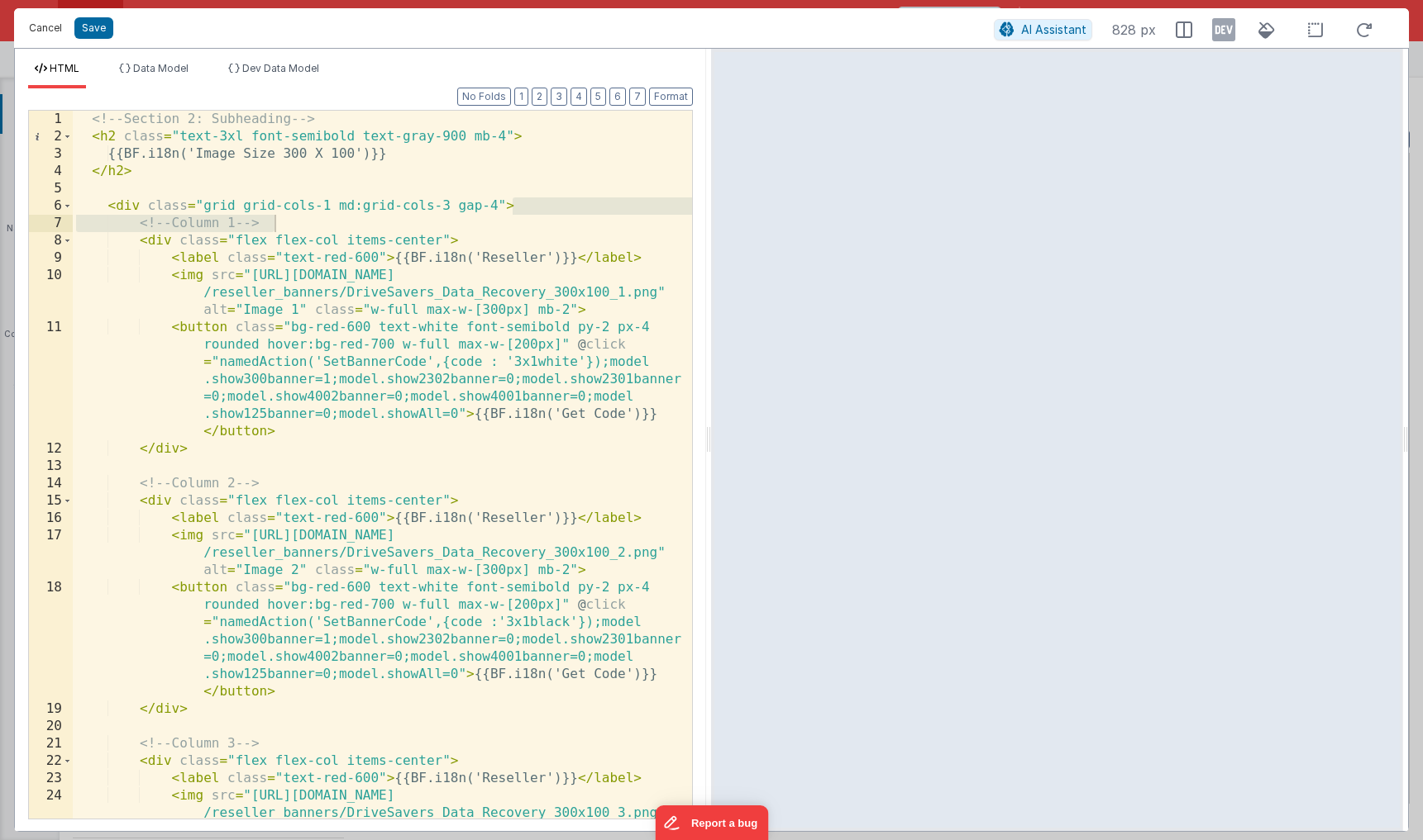
click at [52, 28] on button "Cancel" at bounding box center [46, 28] width 50 height 23
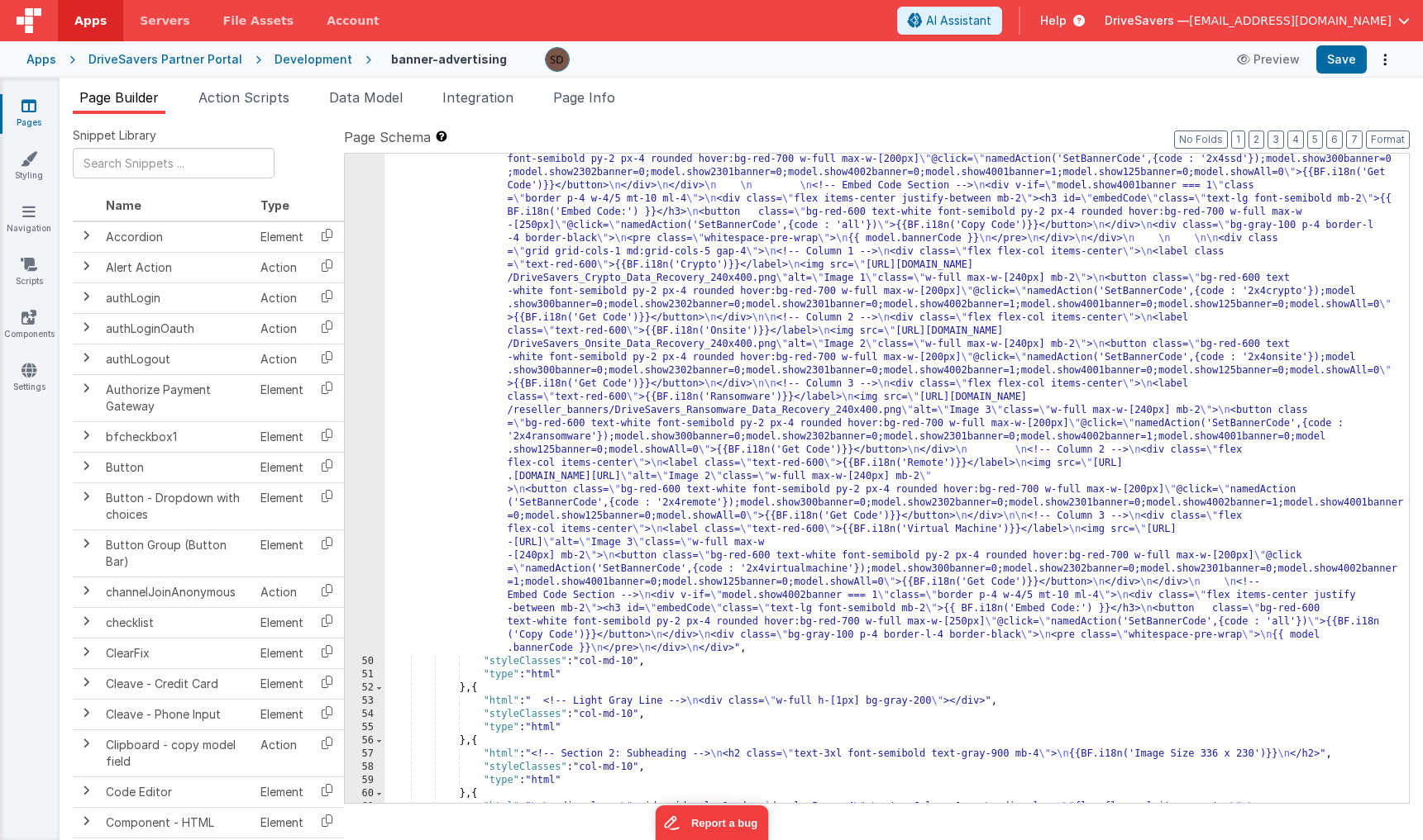
scroll to position [1786, 0]
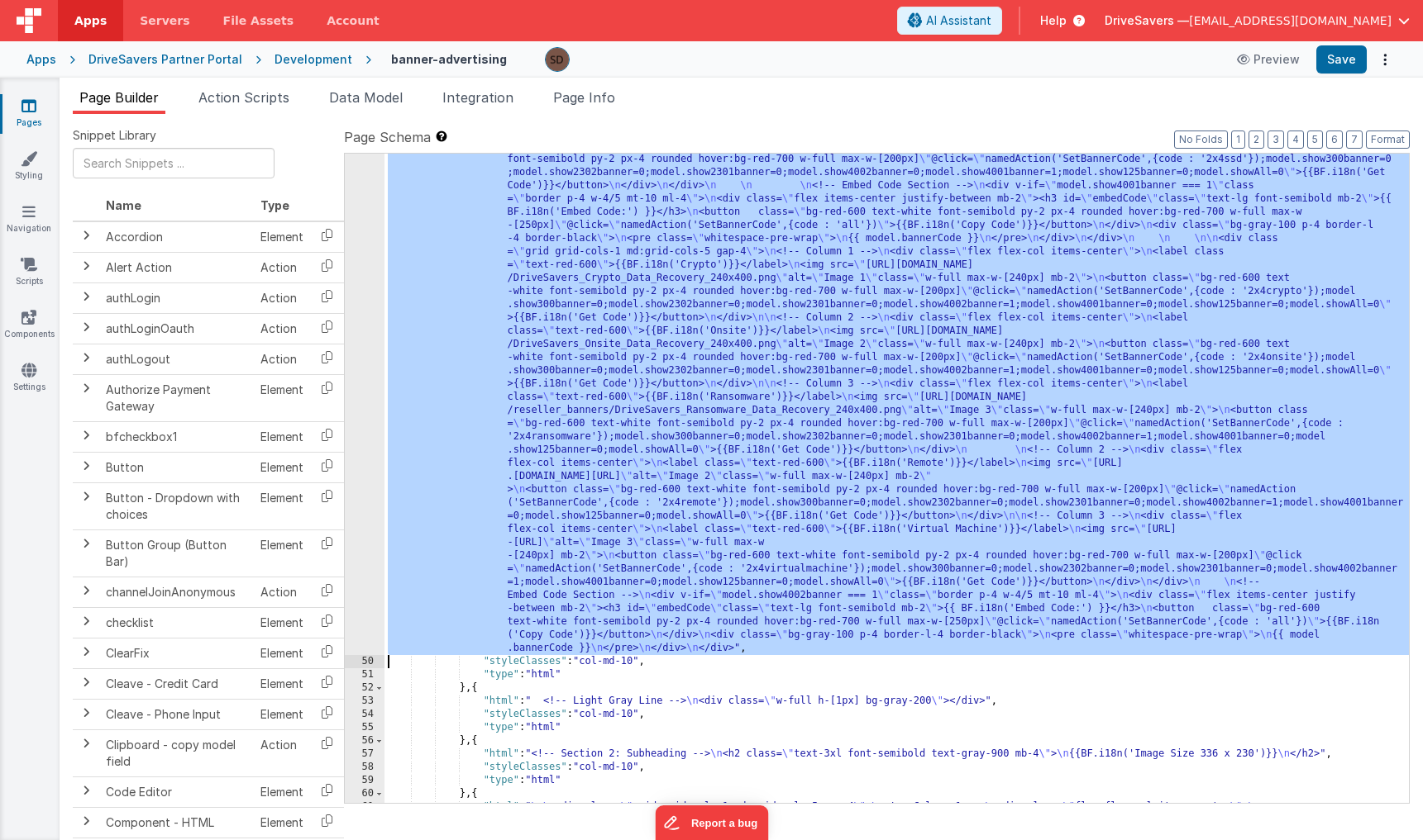
click at [368, 297] on div "49" at bounding box center [364, 252] width 40 height 807
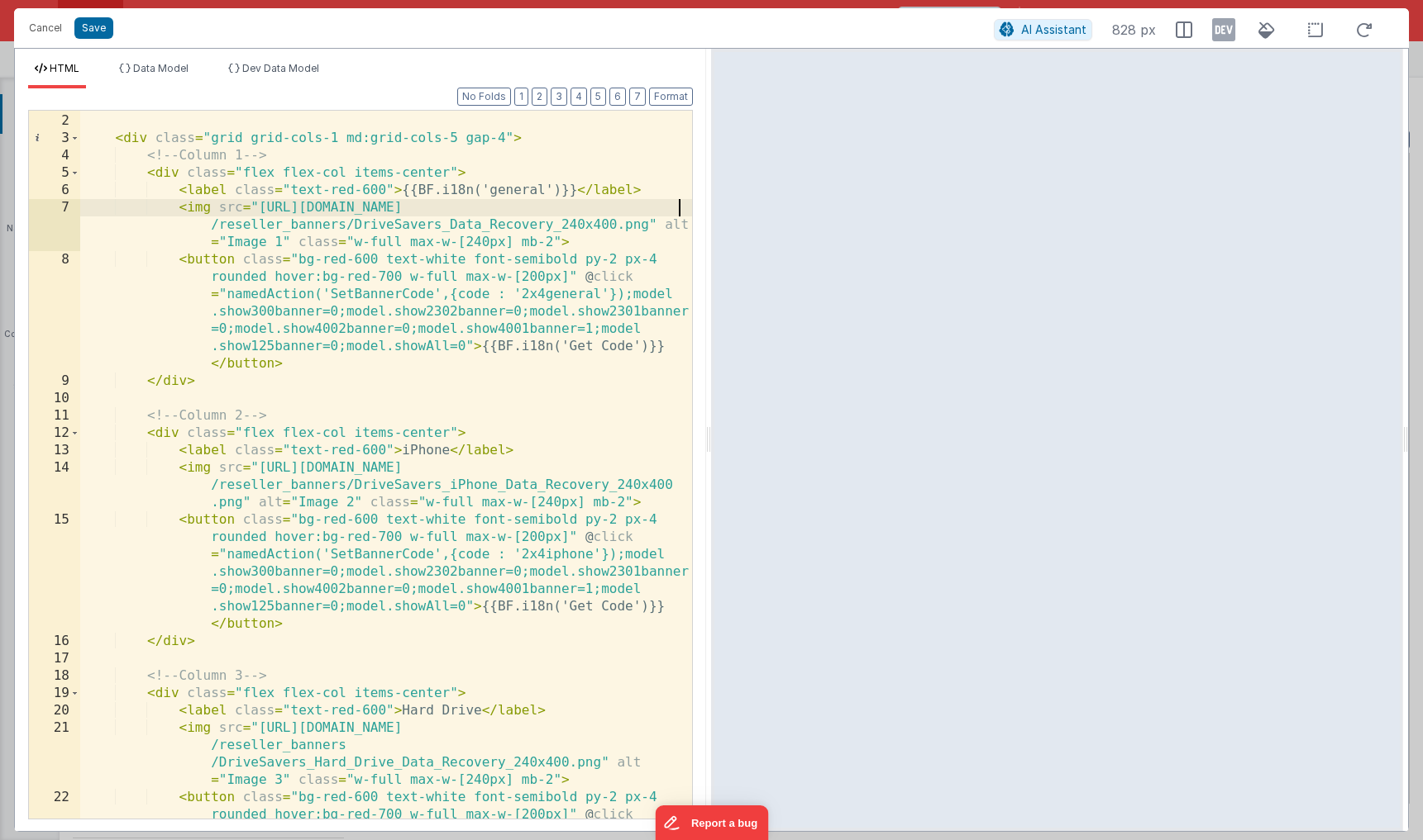
scroll to position [15, 0]
click at [48, 32] on button "Cancel" at bounding box center [46, 28] width 50 height 23
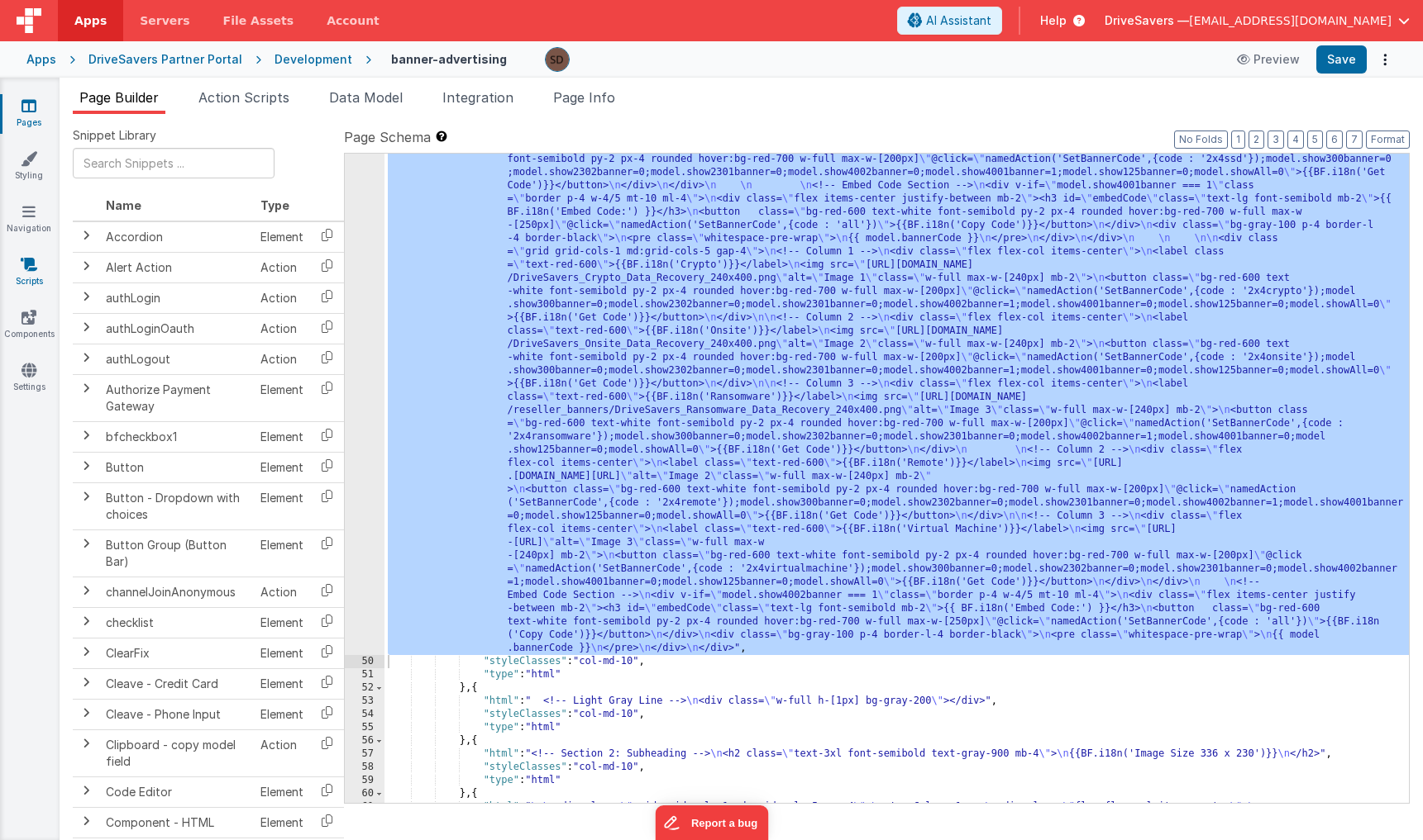
click at [29, 260] on icon at bounding box center [29, 264] width 16 height 16
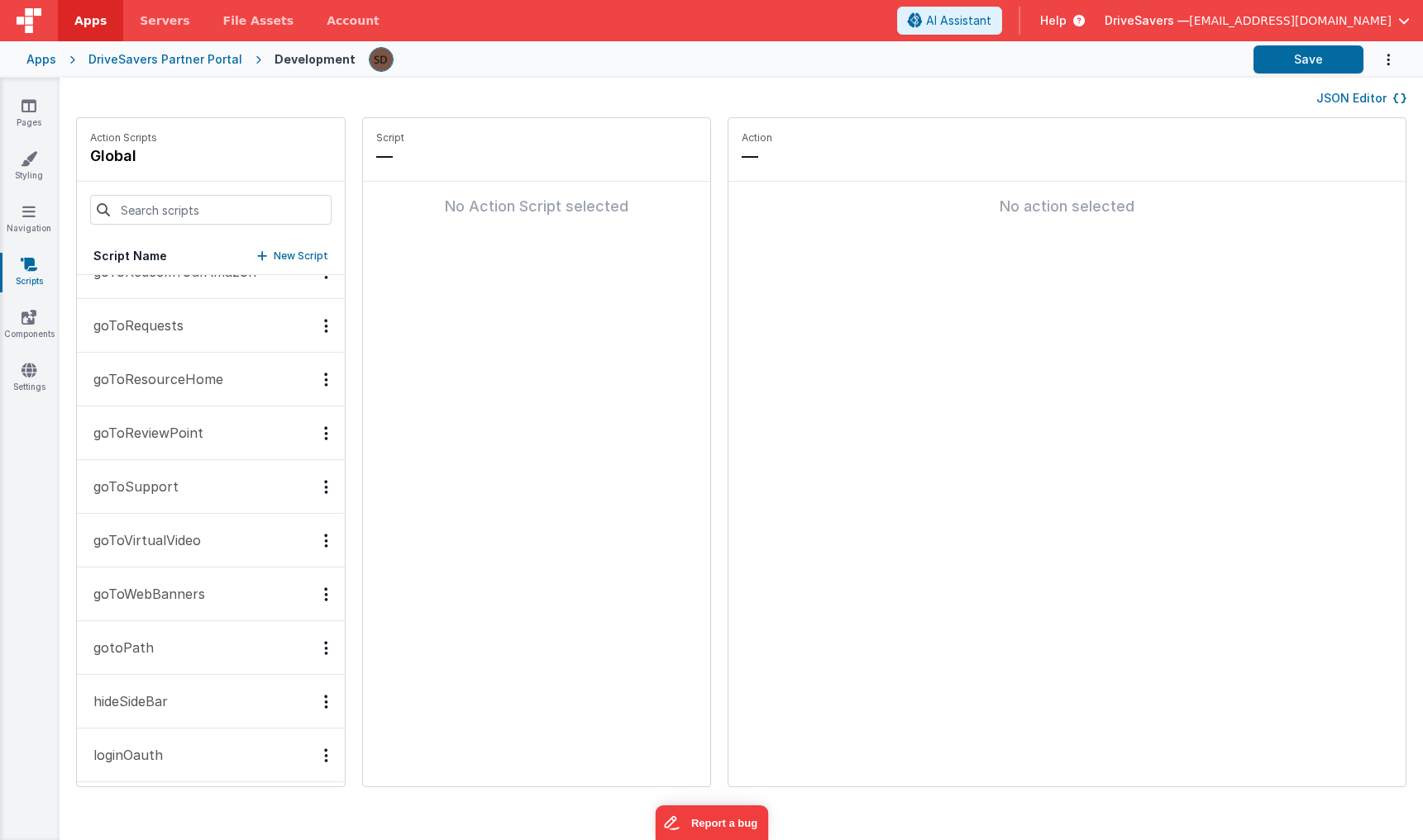
scroll to position [975, 0]
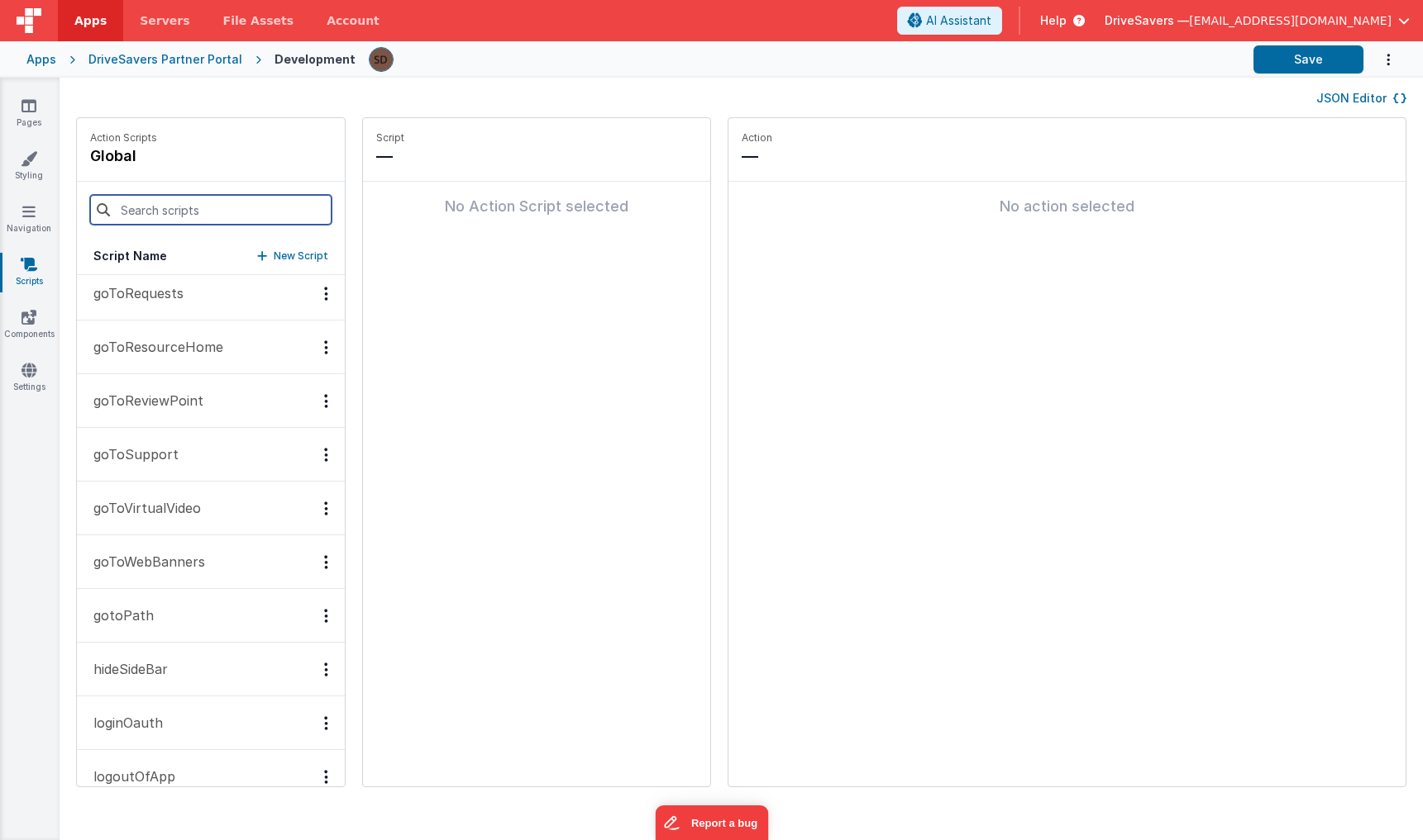
click at [183, 220] on input at bounding box center [210, 210] width 241 height 30
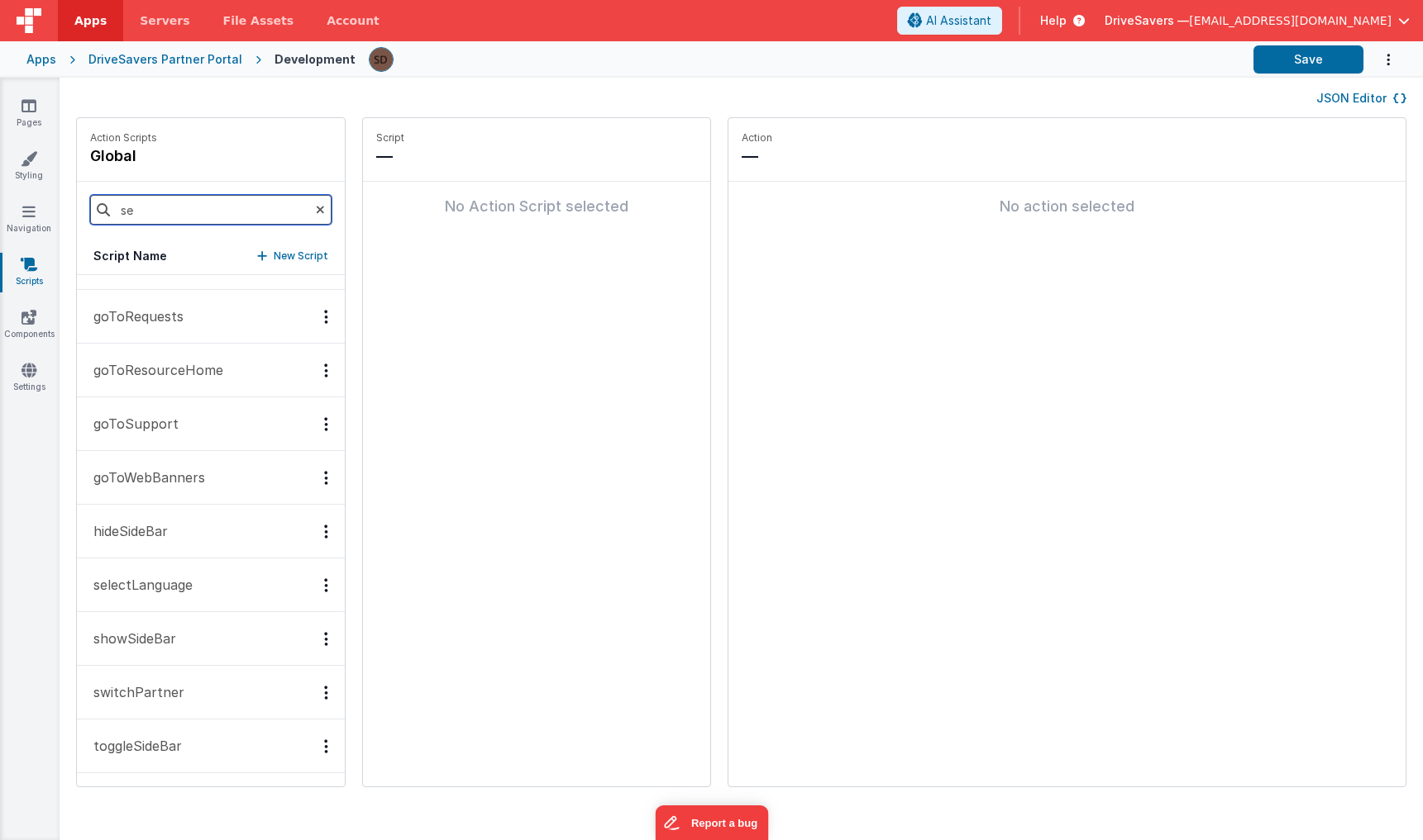
scroll to position [0, 0]
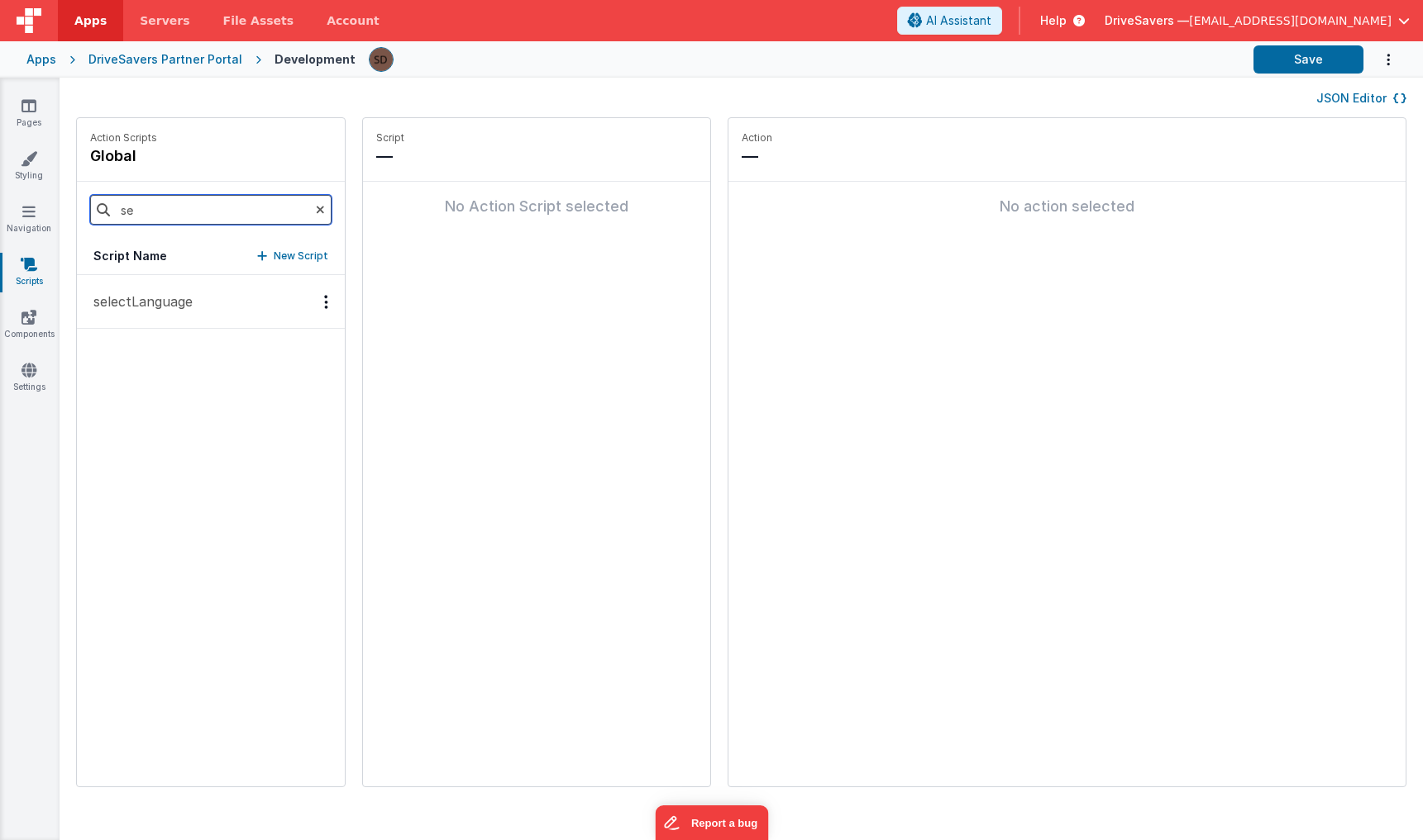
type input "s"
type input "c"
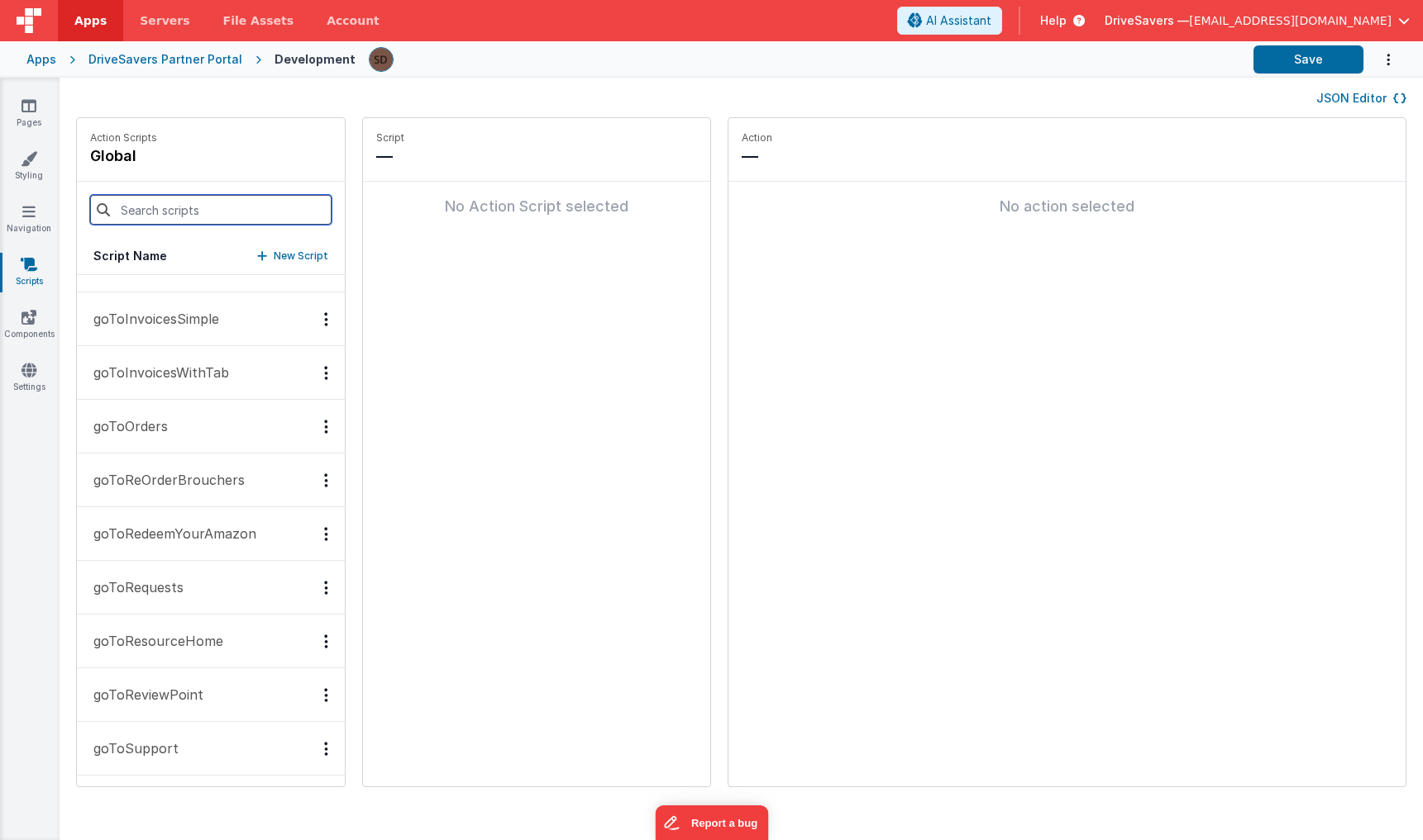
scroll to position [691, 0]
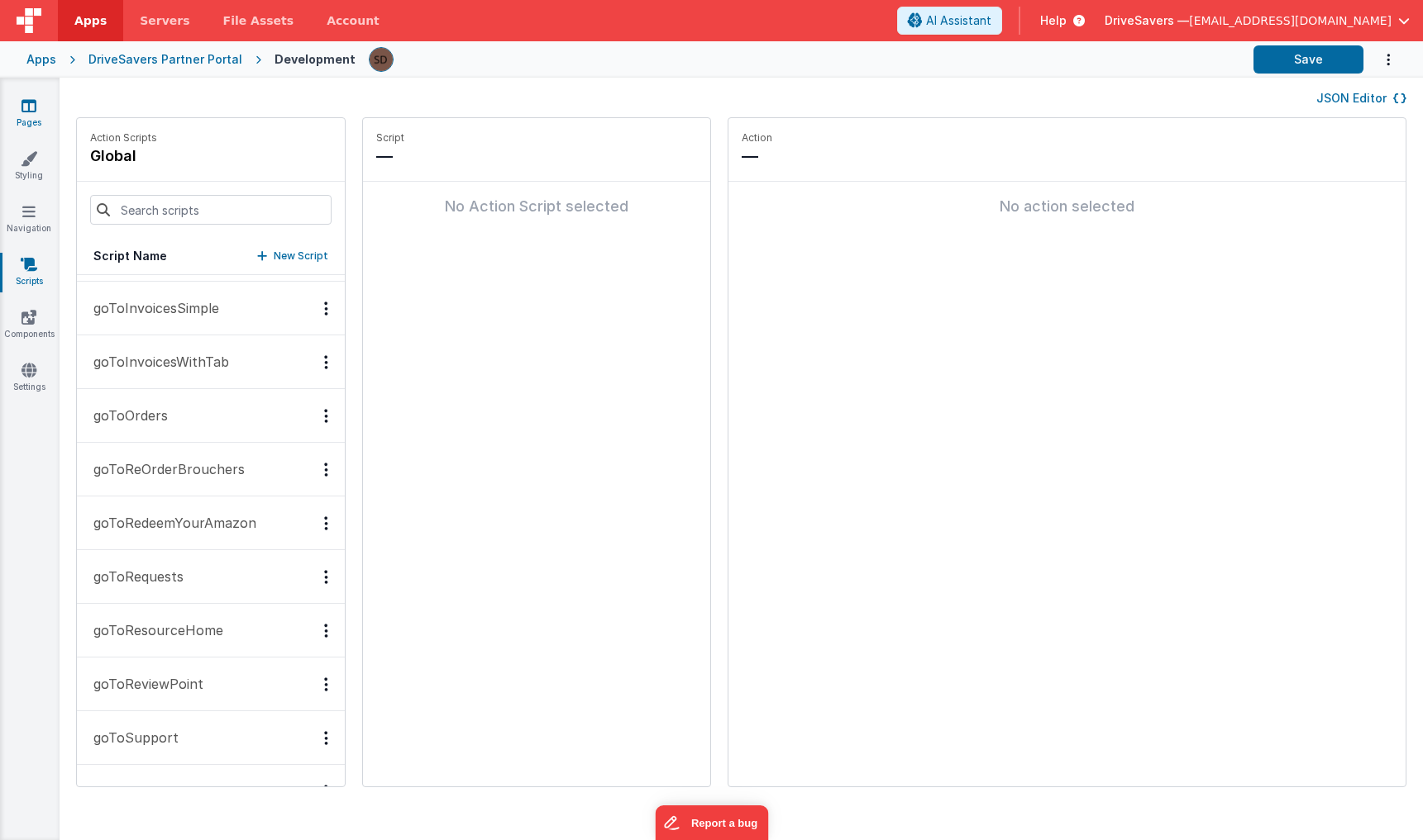
click at [41, 101] on link "Pages" at bounding box center [29, 113] width 59 height 33
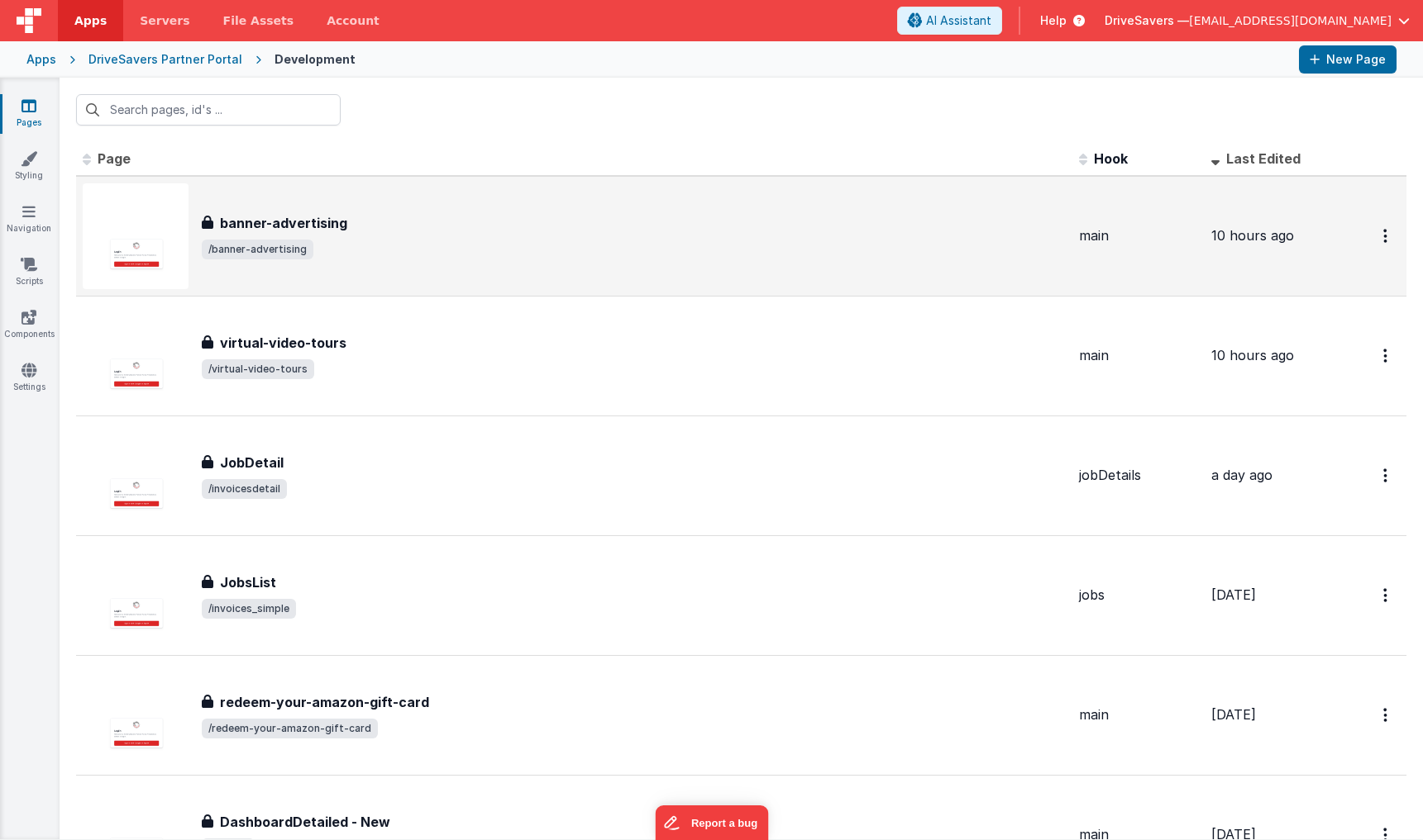
click at [234, 216] on h3 "banner-advertising" at bounding box center [283, 223] width 127 height 20
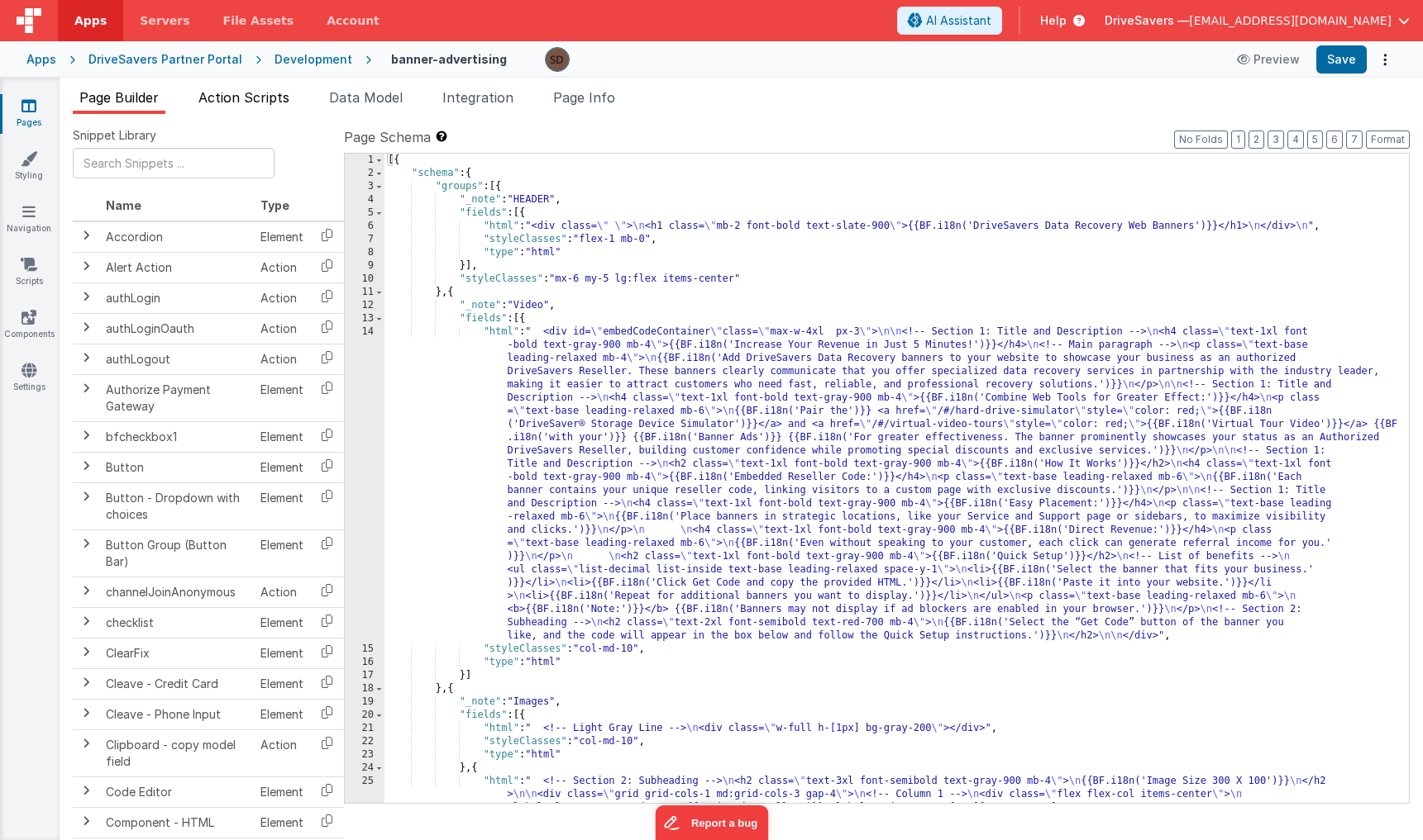
click at [236, 97] on span "Action Scripts" at bounding box center [243, 97] width 91 height 16
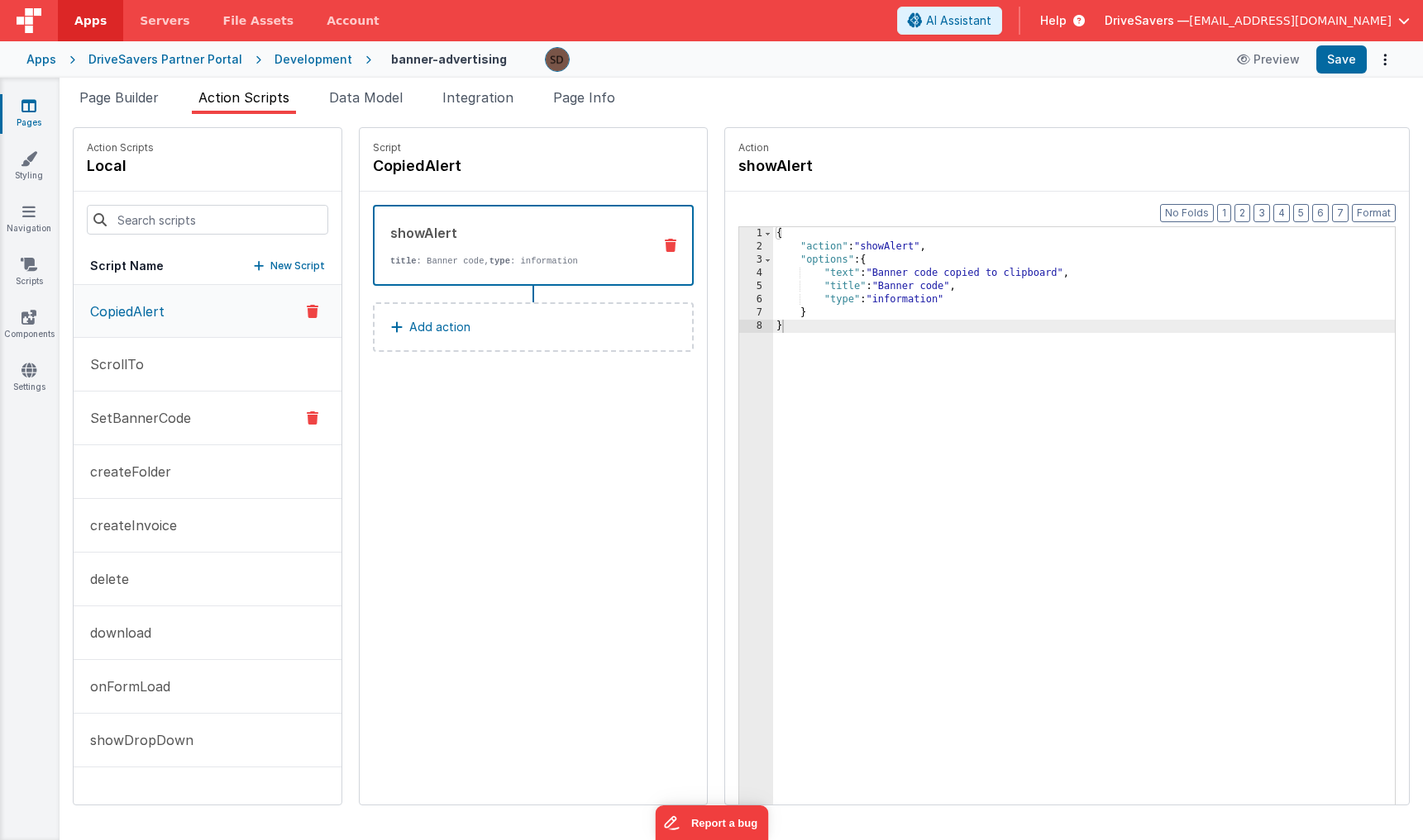
click at [214, 418] on button "SetBannerCode" at bounding box center [207, 419] width 268 height 53
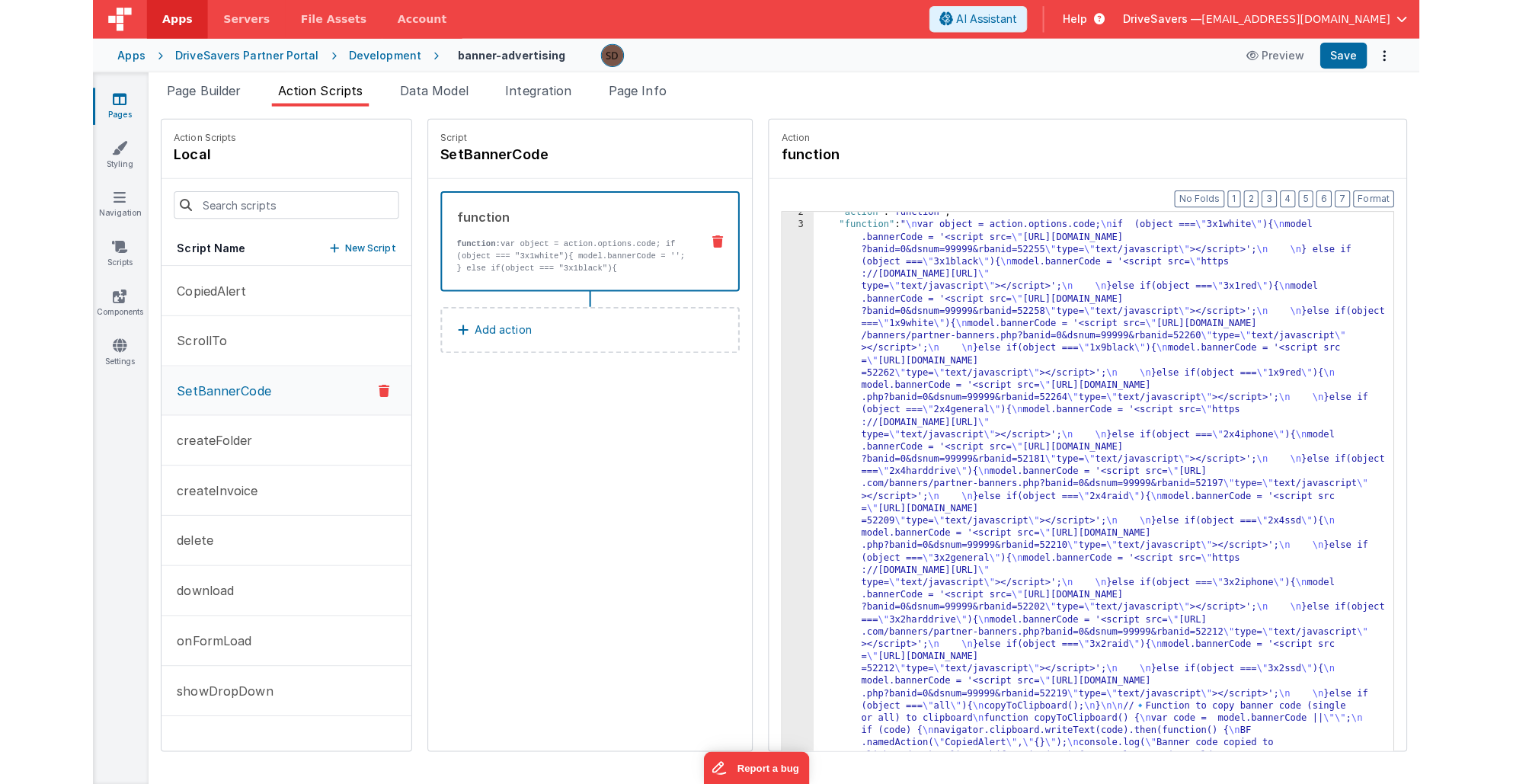
scroll to position [18, 0]
